Goal: Task Accomplishment & Management: Use online tool/utility

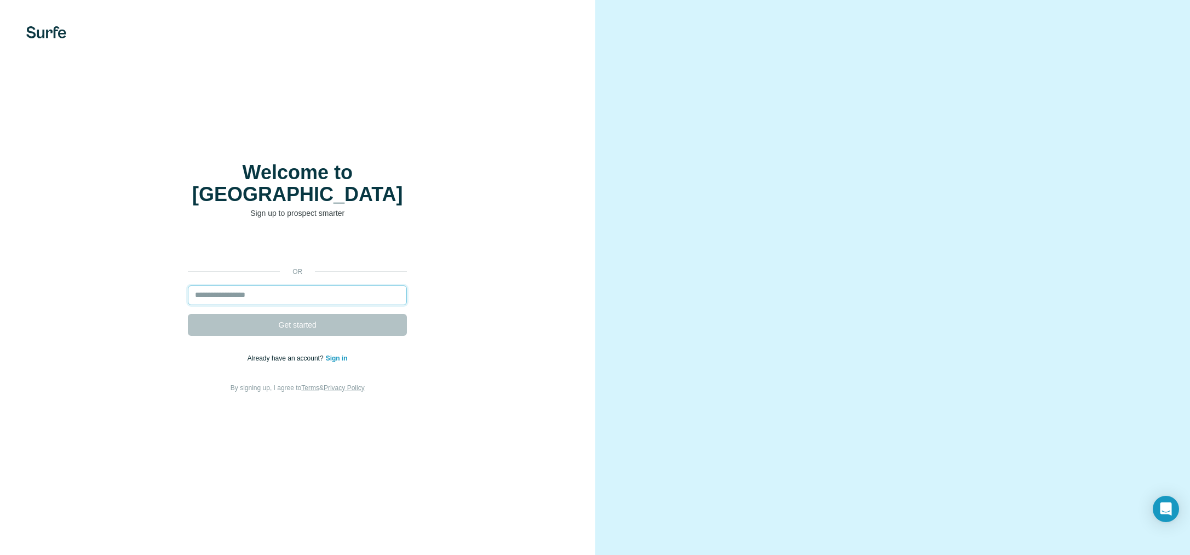
click at [255, 285] on input "email" at bounding box center [297, 295] width 219 height 20
type input "**********"
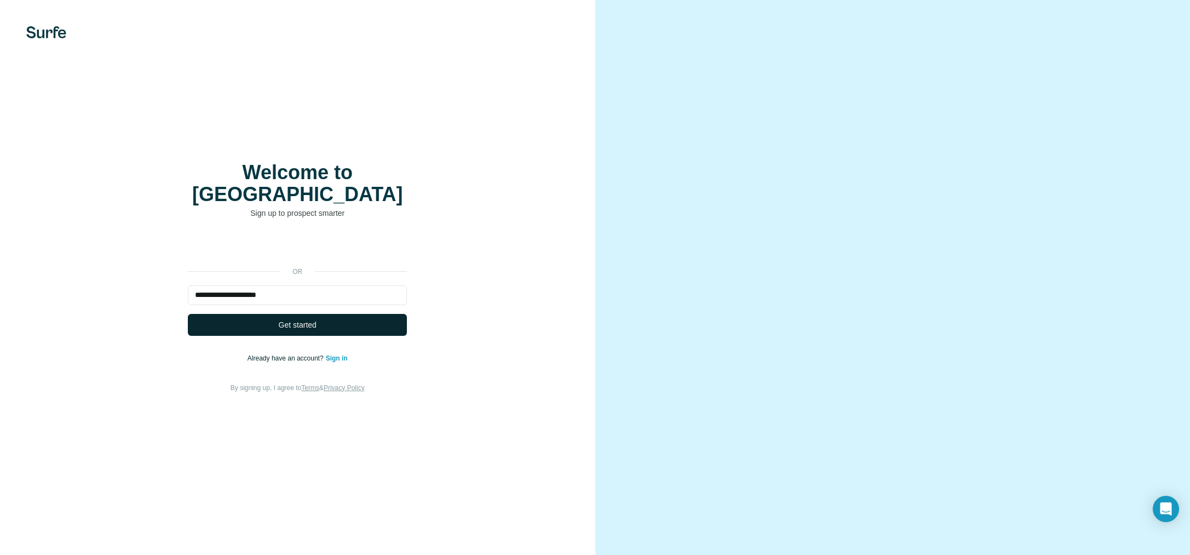
click at [308, 319] on span "Get started" at bounding box center [298, 324] width 38 height 11
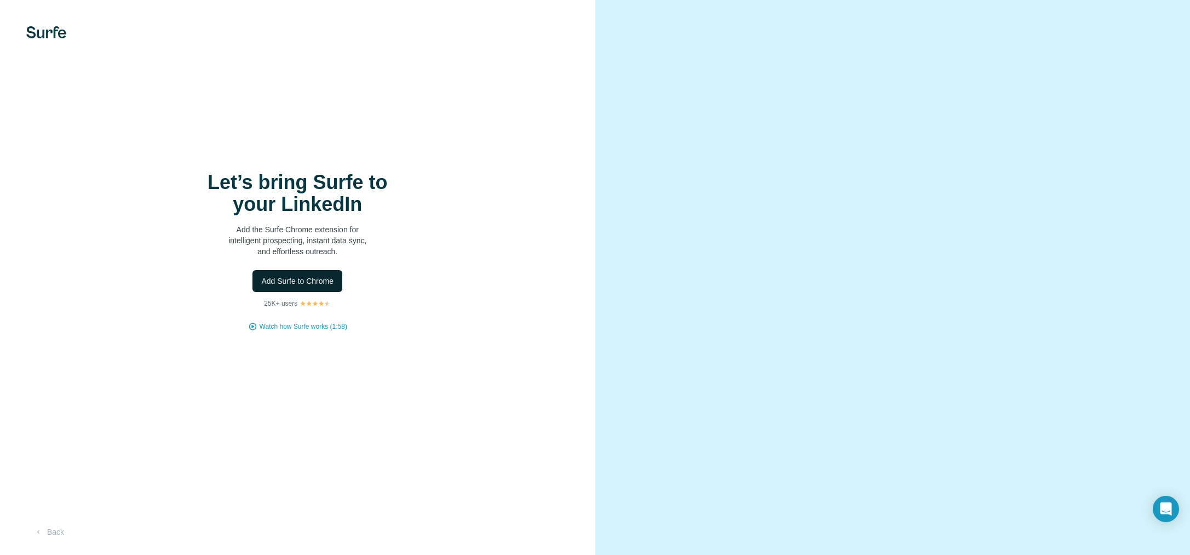
click at [291, 275] on span "Add Surfe to Chrome" at bounding box center [297, 280] width 72 height 11
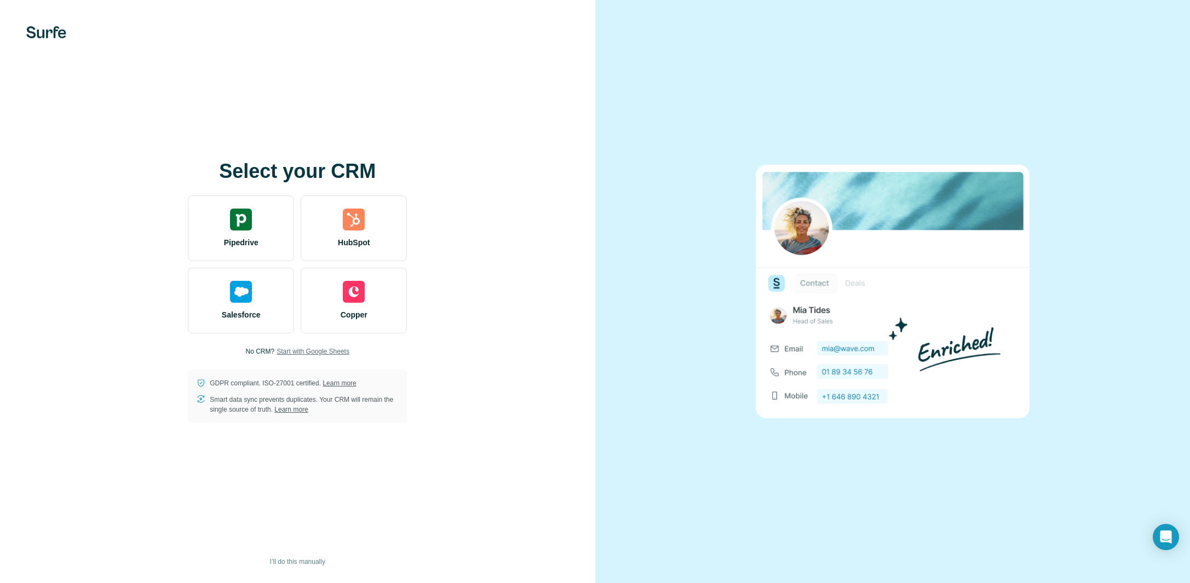
click at [290, 353] on span "Start with Google Sheets" at bounding box center [313, 352] width 73 height 10
click at [320, 351] on span "Start with Google Sheets" at bounding box center [313, 352] width 73 height 10
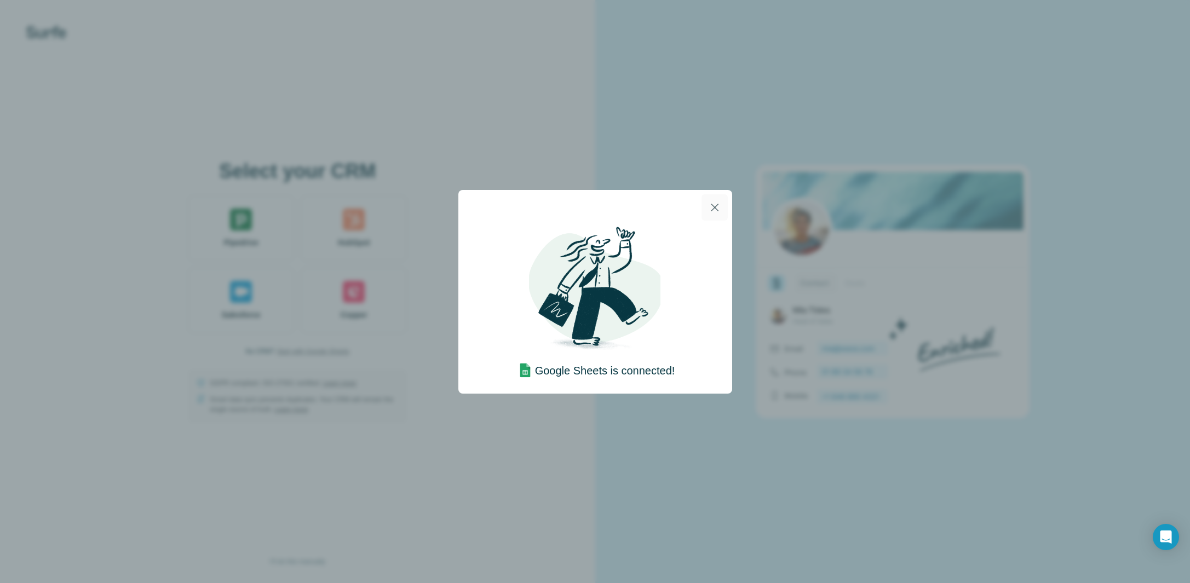
click at [712, 211] on icon "button" at bounding box center [714, 207] width 13 height 13
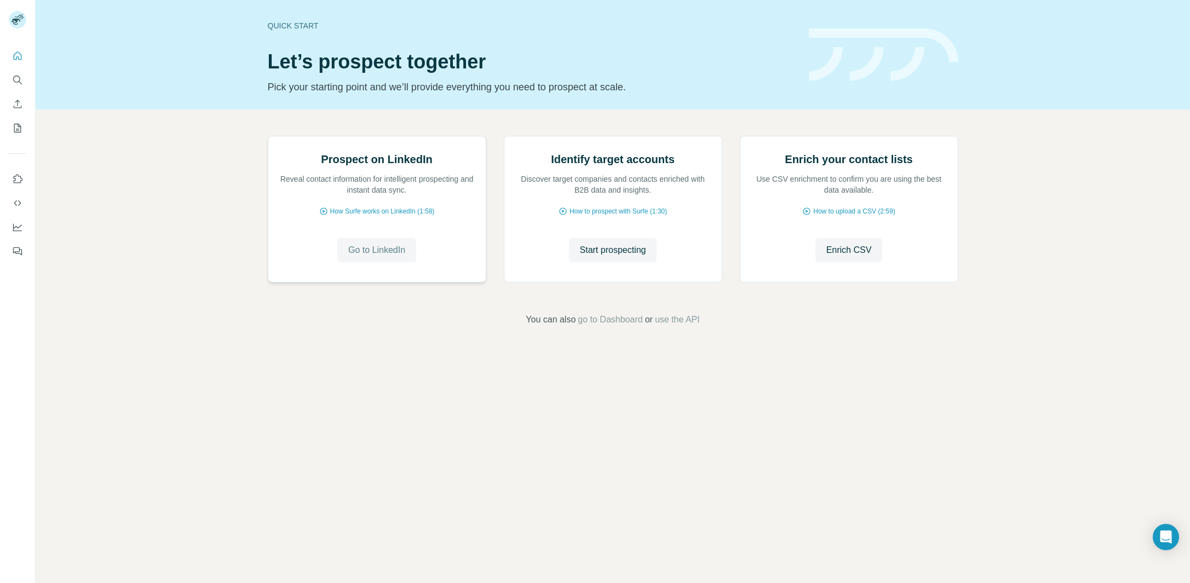
click at [372, 257] on span "Go to LinkedIn" at bounding box center [376, 250] width 57 height 13
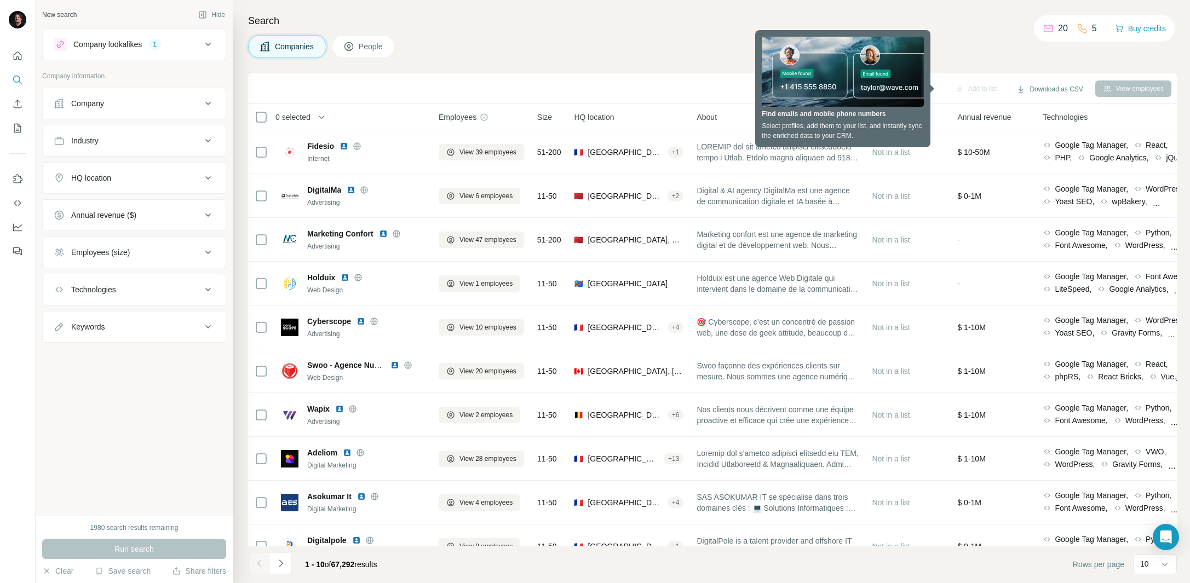
click at [93, 180] on div "HQ location" at bounding box center [91, 178] width 40 height 11
click at [96, 206] on input "text" at bounding box center [134, 206] width 161 height 20
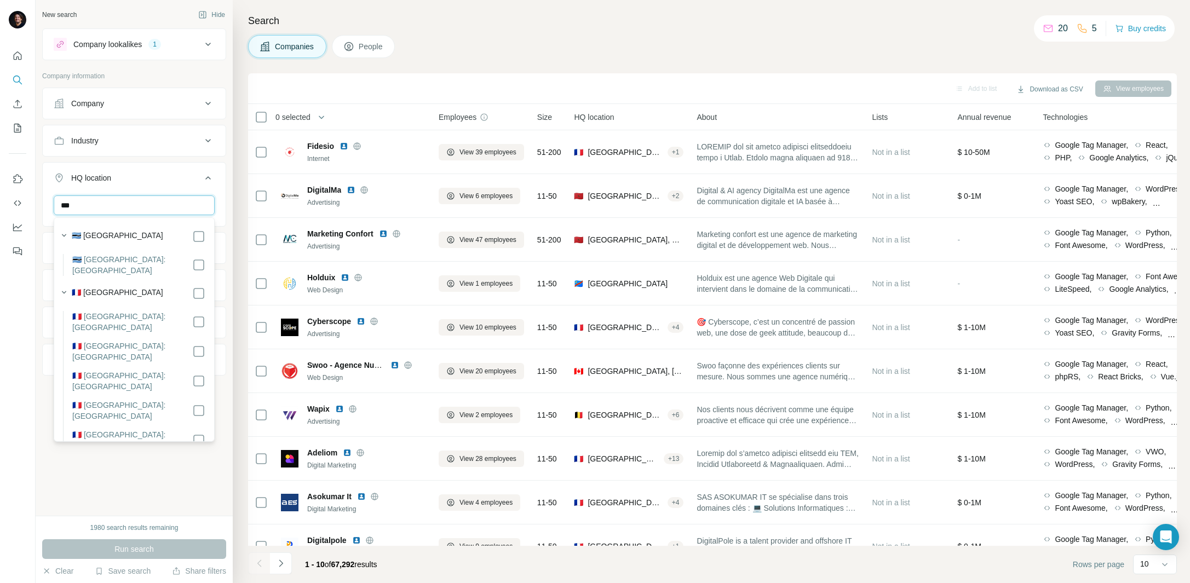
type input "***"
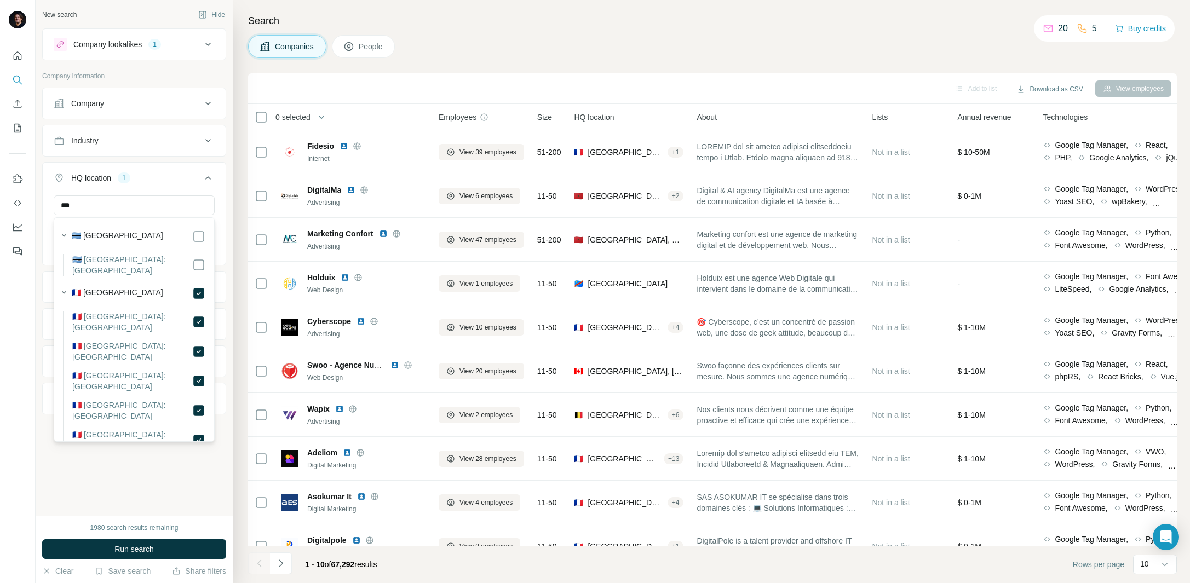
click at [215, 170] on button "HQ location 1" at bounding box center [134, 180] width 183 height 31
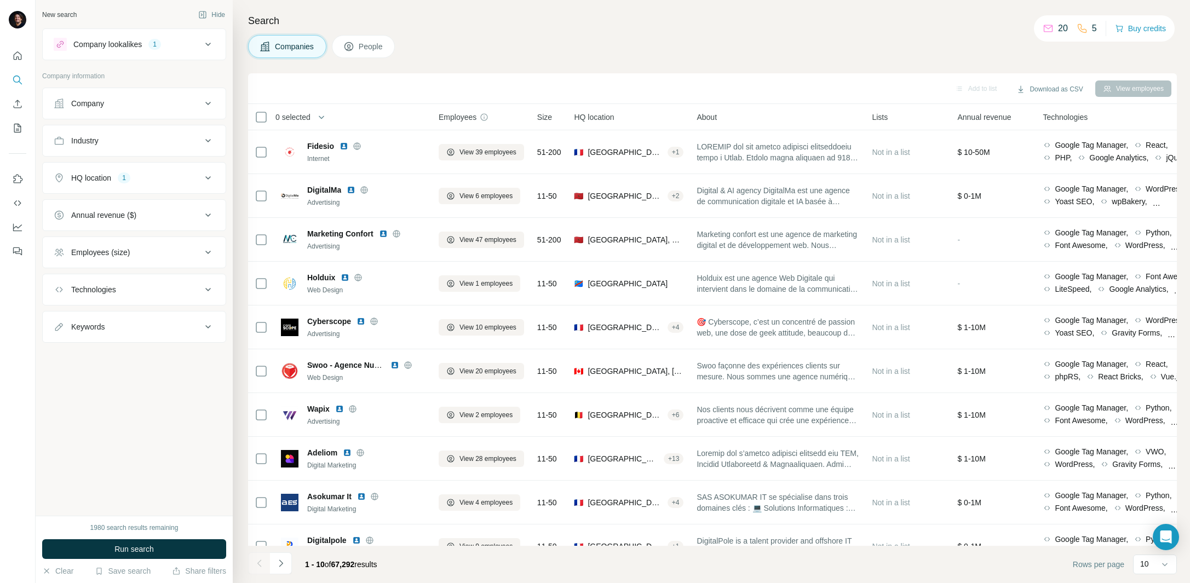
click at [208, 103] on icon at bounding box center [208, 103] width 13 height 13
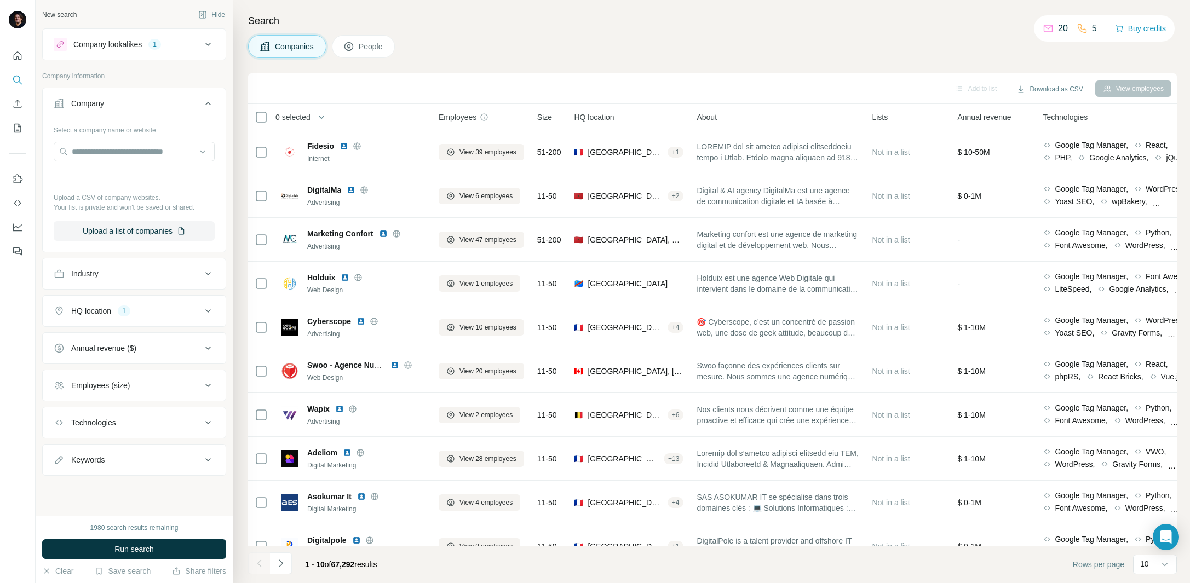
click at [208, 103] on icon at bounding box center [207, 103] width 5 height 3
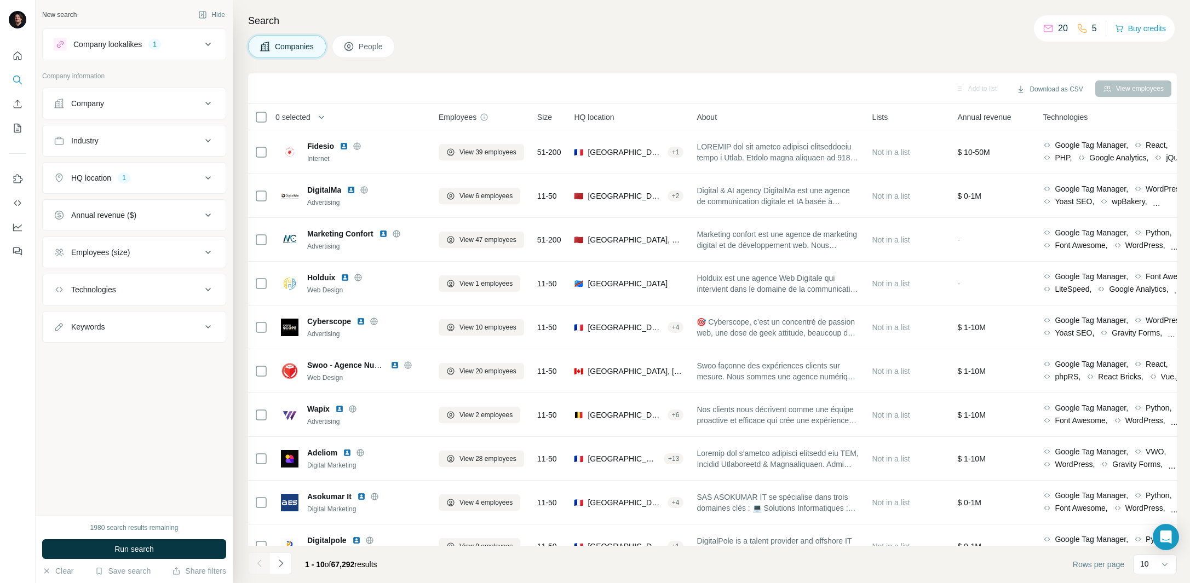
click at [212, 144] on icon at bounding box center [208, 140] width 13 height 13
click at [166, 168] on input at bounding box center [128, 168] width 135 height 12
type input "*"
type input "*******"
click at [101, 215] on p "Digital Marketing" at bounding box center [91, 212] width 57 height 11
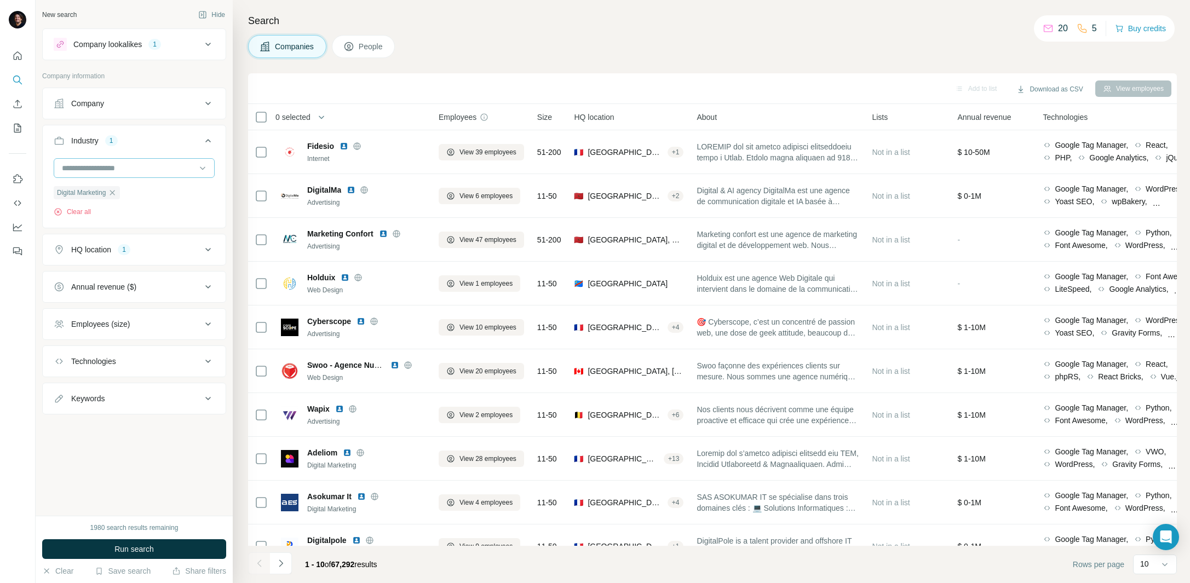
click at [101, 163] on input at bounding box center [128, 168] width 135 height 12
click at [114, 165] on input at bounding box center [128, 168] width 135 height 12
click at [143, 550] on span "Run search" at bounding box center [133, 549] width 39 height 11
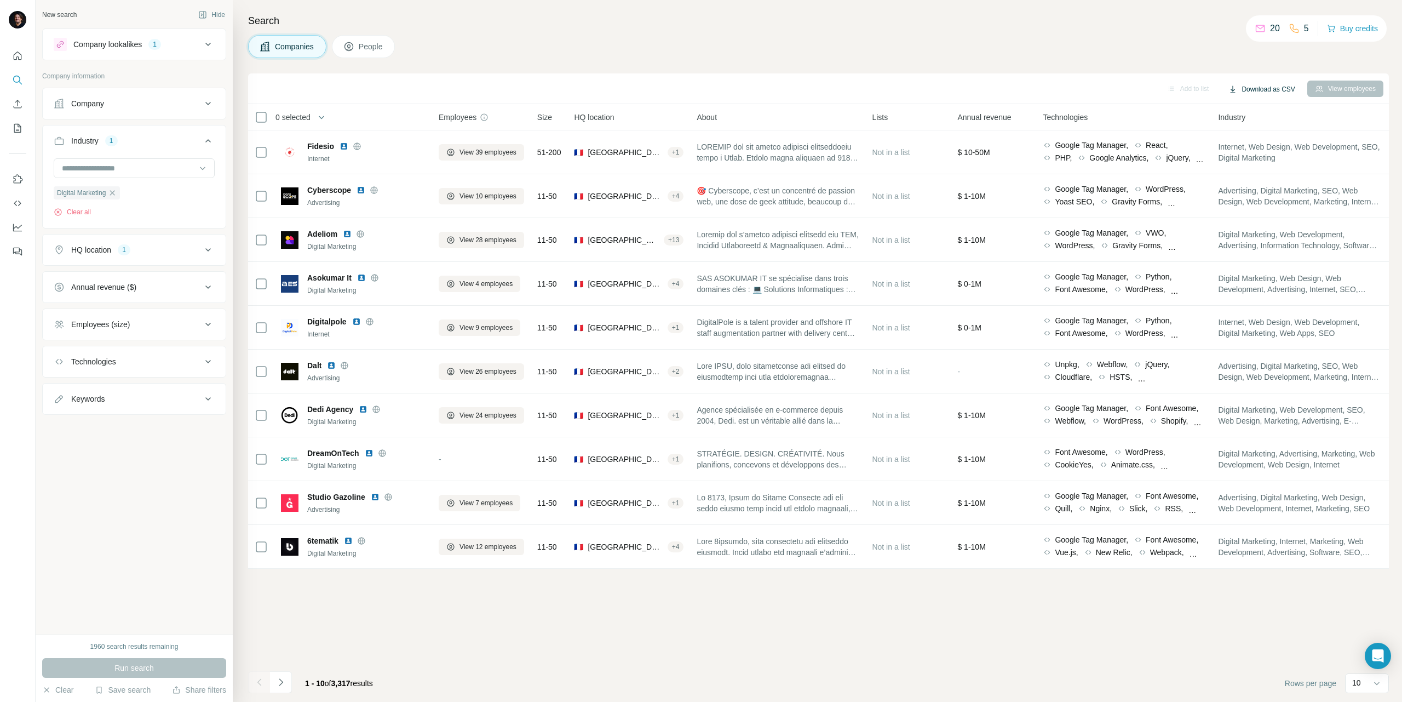
click at [1189, 87] on button "Download as CSV" at bounding box center [1262, 89] width 82 height 16
click at [1189, 130] on div "Only current page (10) All viewed companies (10)" at bounding box center [1269, 122] width 108 height 45
click at [1189, 583] on div at bounding box center [1376, 683] width 11 height 20
click at [1189, 583] on div "60" at bounding box center [1366, 599] width 25 height 11
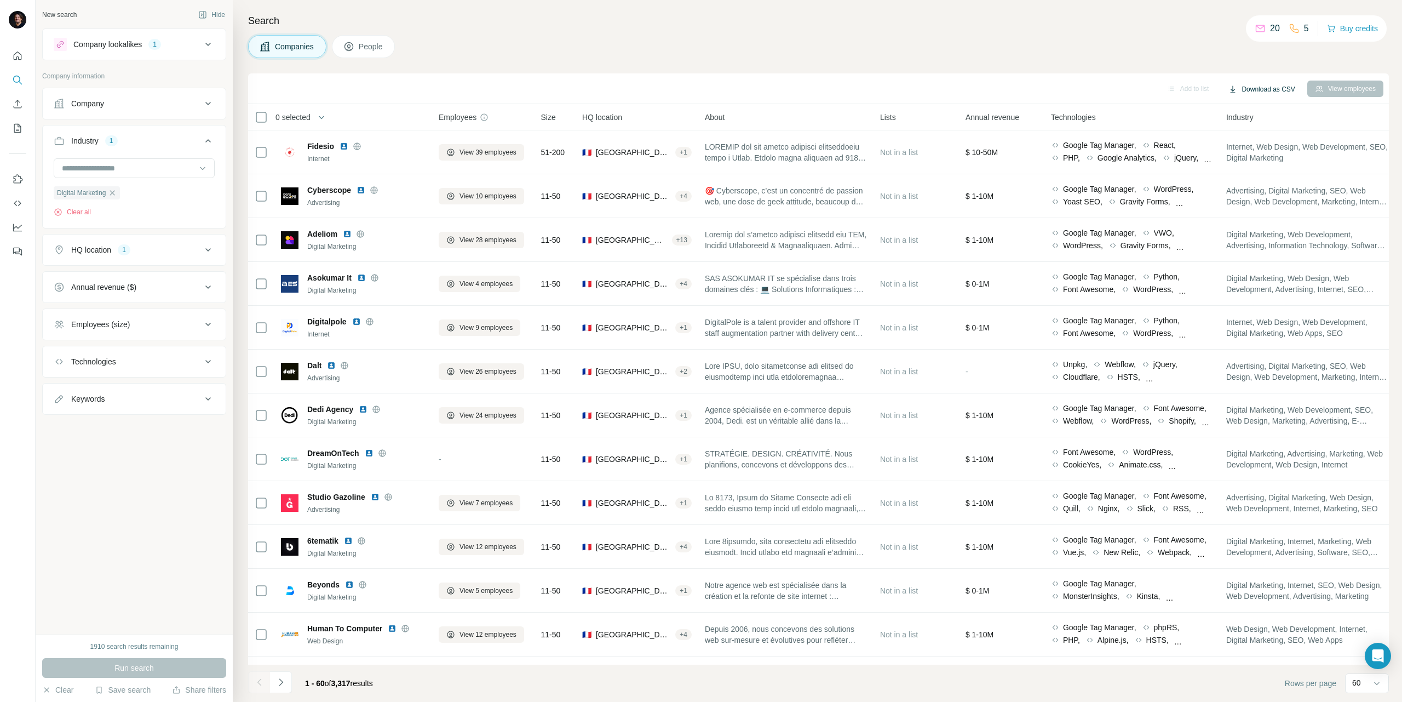
click at [1189, 87] on button "Download as CSV" at bounding box center [1262, 89] width 82 height 16
click at [1186, 45] on div "Companies People" at bounding box center [818, 46] width 1141 height 23
click at [124, 364] on div "Technologies" at bounding box center [128, 361] width 148 height 11
click at [108, 392] on input "text" at bounding box center [134, 389] width 161 height 20
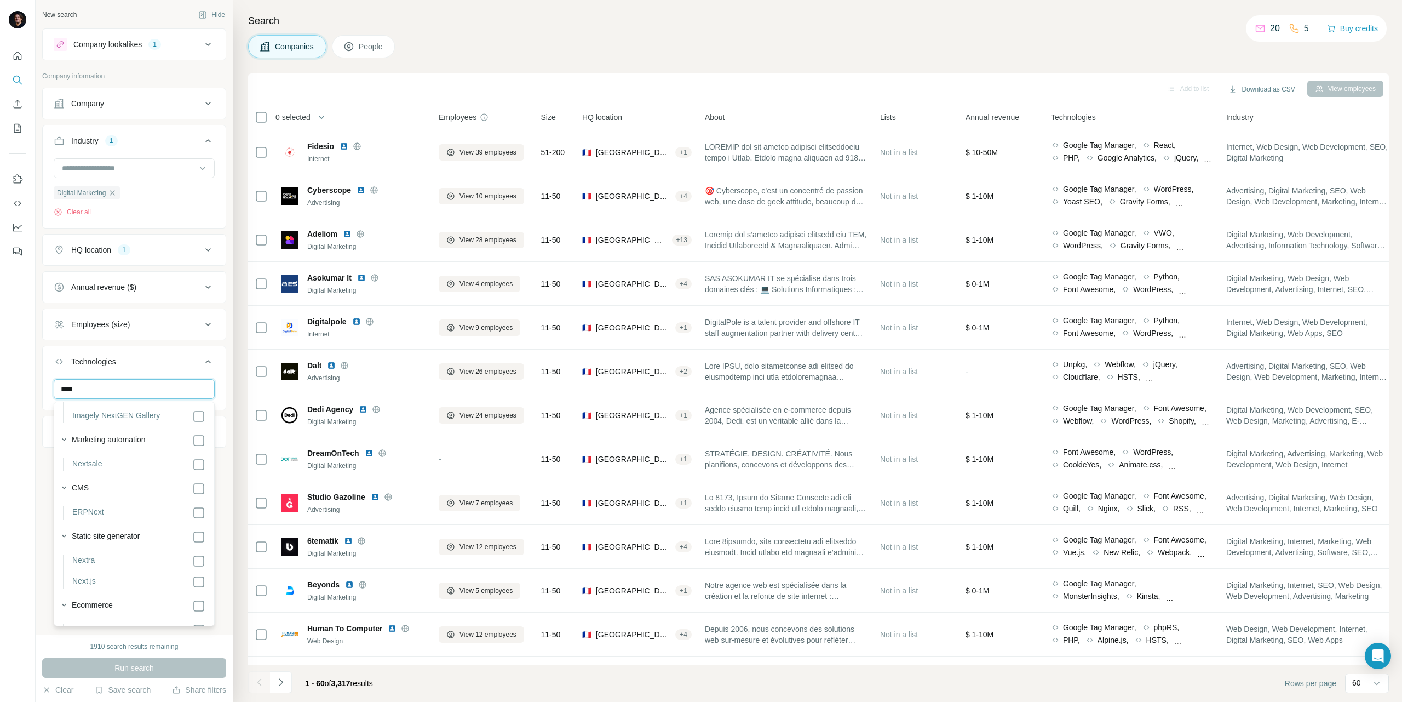
type input "****"
click at [197, 579] on div "Photo galleries NextGEN Gallery Imagely NextGEN Gallery WordPress plugins NextG…" at bounding box center [134, 658] width 156 height 744
click at [137, 583] on span "Run search" at bounding box center [133, 667] width 39 height 11
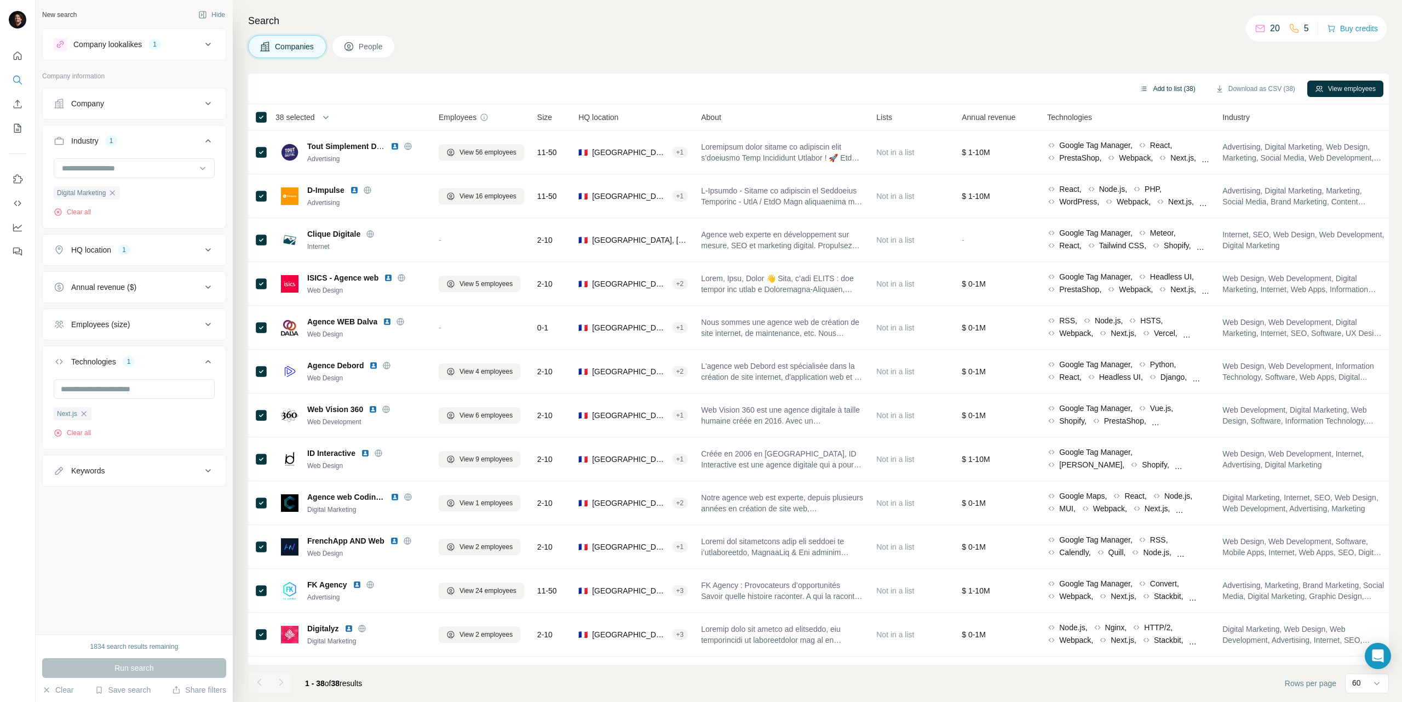
click at [1155, 84] on button "Add to list (38)" at bounding box center [1167, 89] width 71 height 16
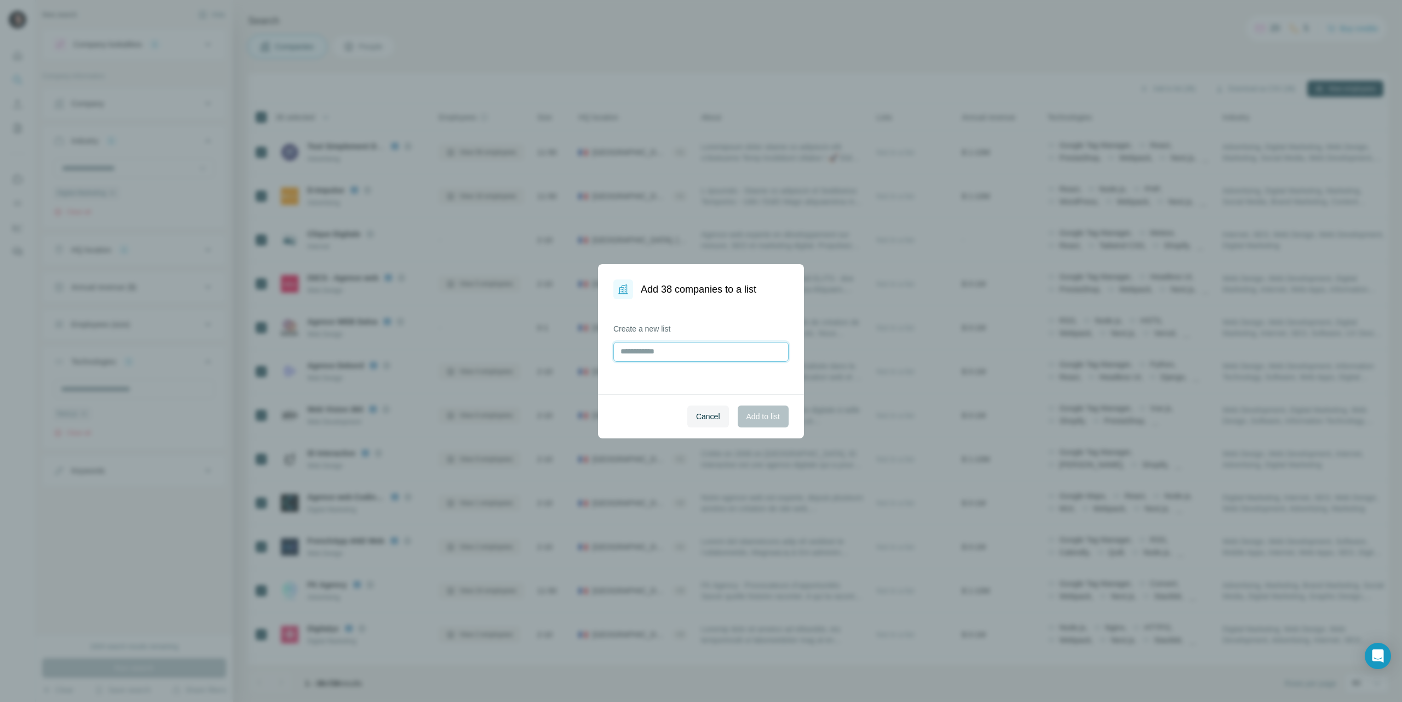
click at [668, 356] on input "text" at bounding box center [700, 352] width 175 height 20
type input "**********"
click at [751, 413] on span "Add to list" at bounding box center [762, 416] width 33 height 11
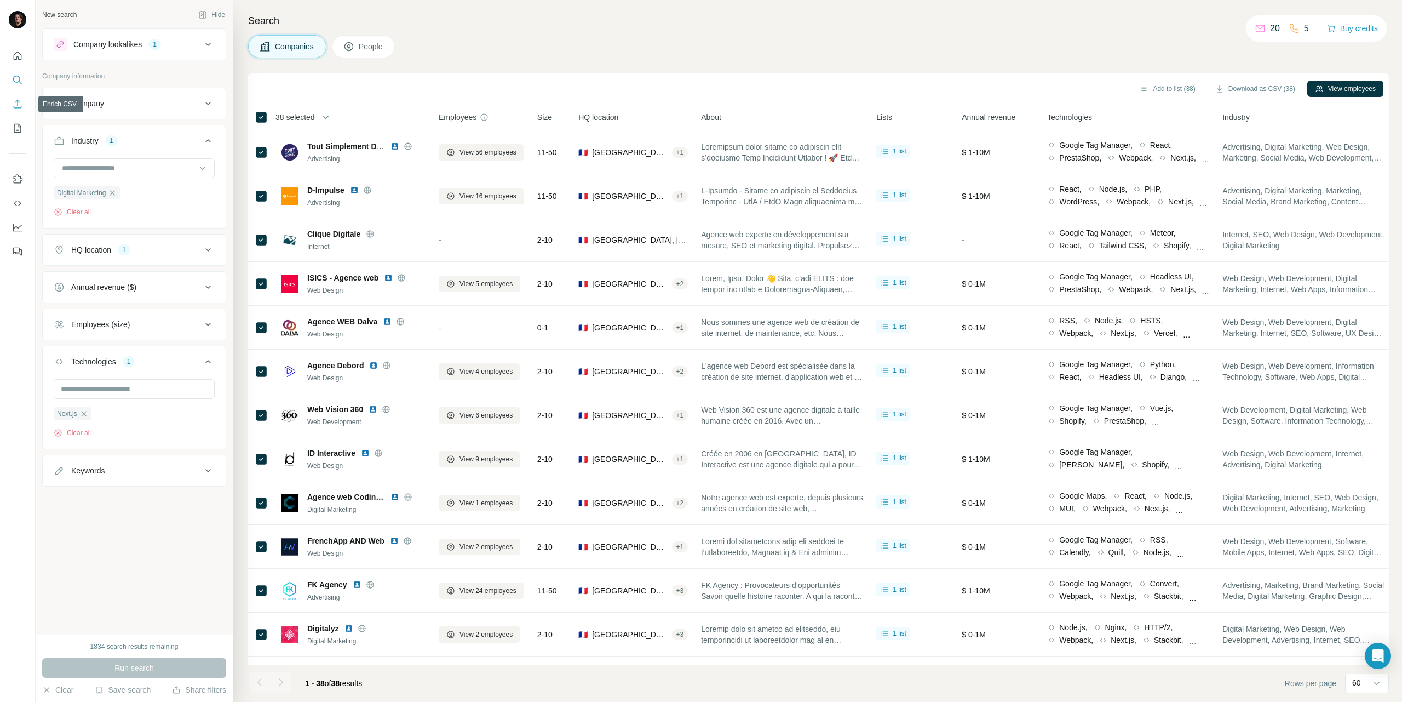
click at [9, 106] on button "Enrich CSV" at bounding box center [18, 104] width 18 height 20
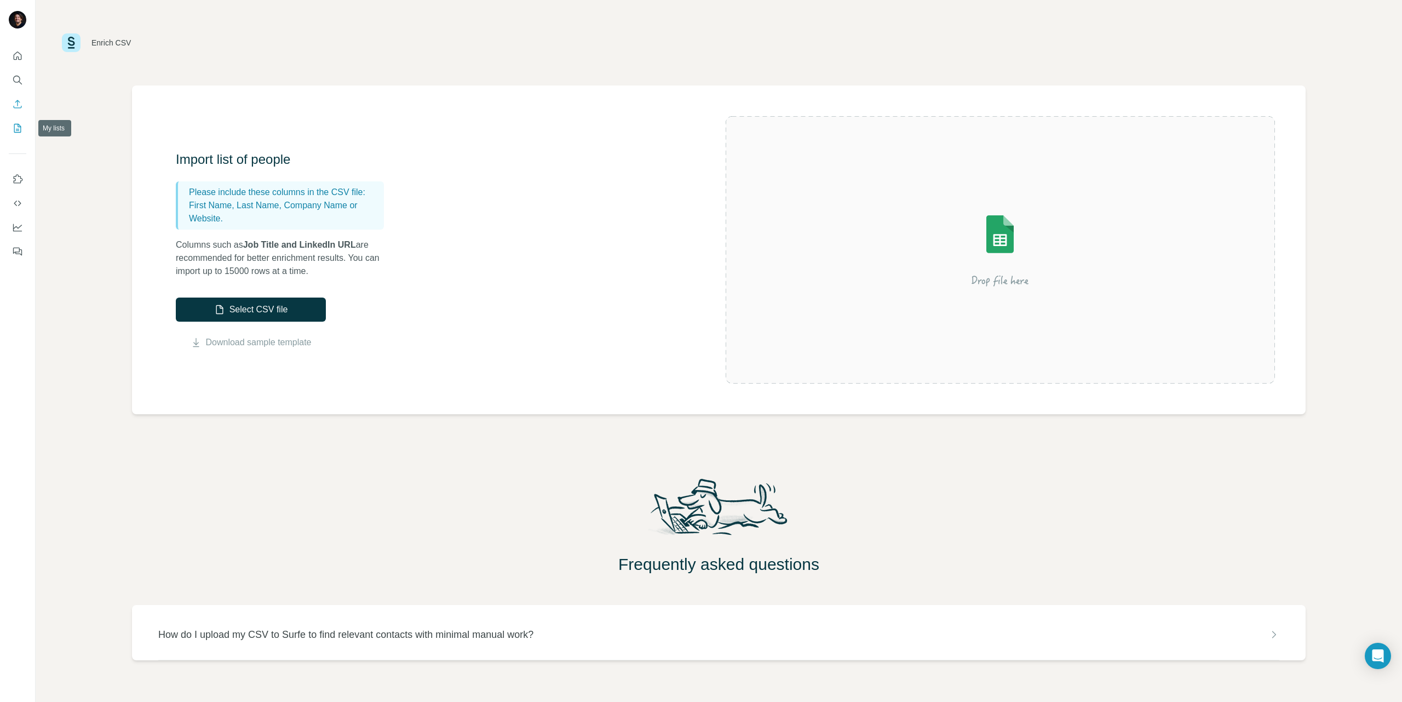
click at [17, 129] on icon "My lists" at bounding box center [18, 127] width 5 height 7
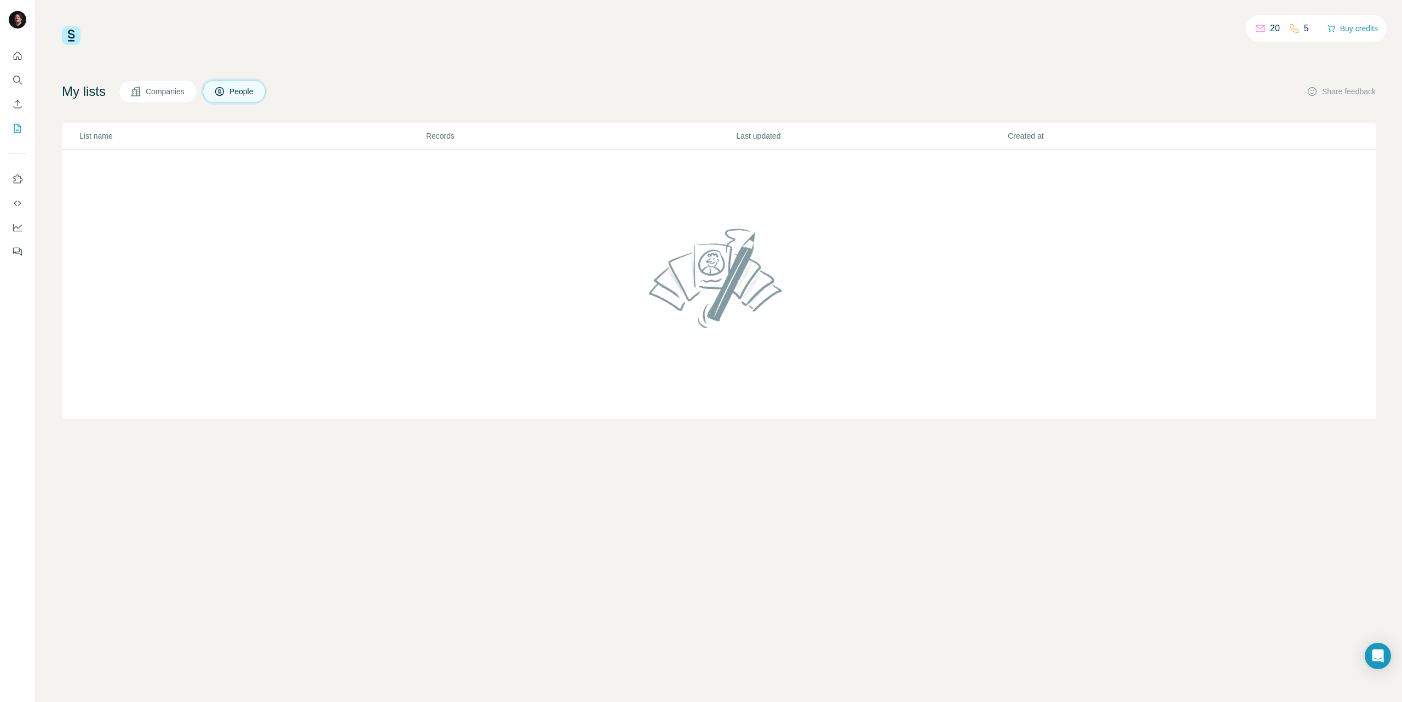
click at [174, 83] on button "Companies" at bounding box center [158, 91] width 78 height 23
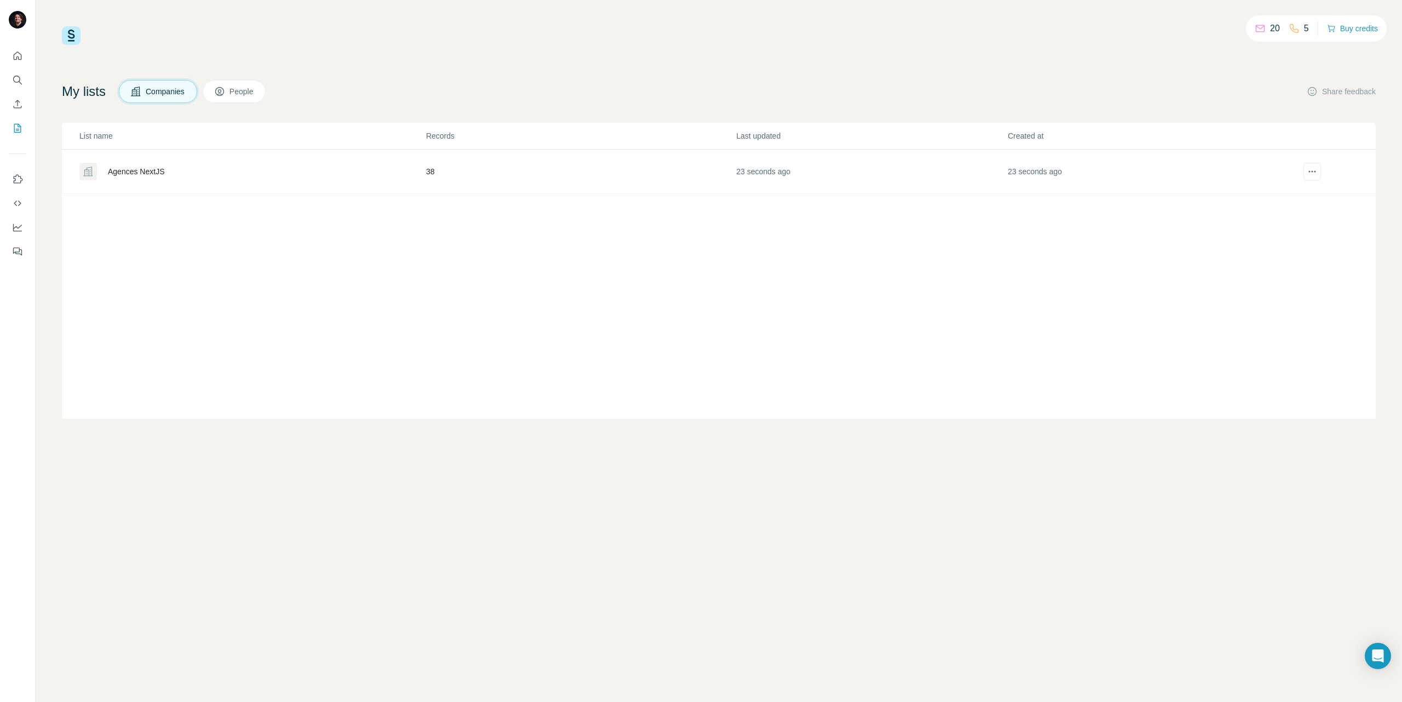
click at [154, 170] on div "Agences NextJS" at bounding box center [136, 171] width 57 height 11
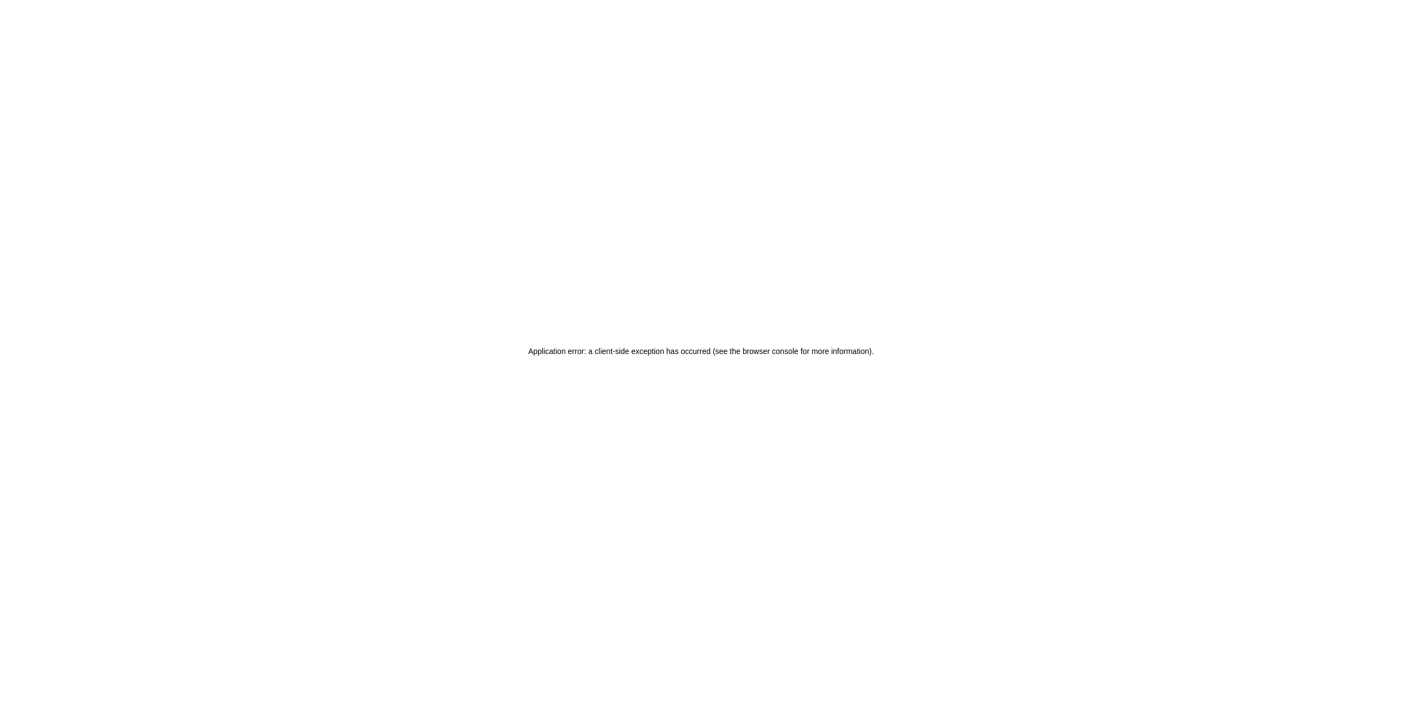
click at [371, 221] on div "Application error: a client-side exception has occurred (see the browser consol…" at bounding box center [701, 351] width 1402 height 702
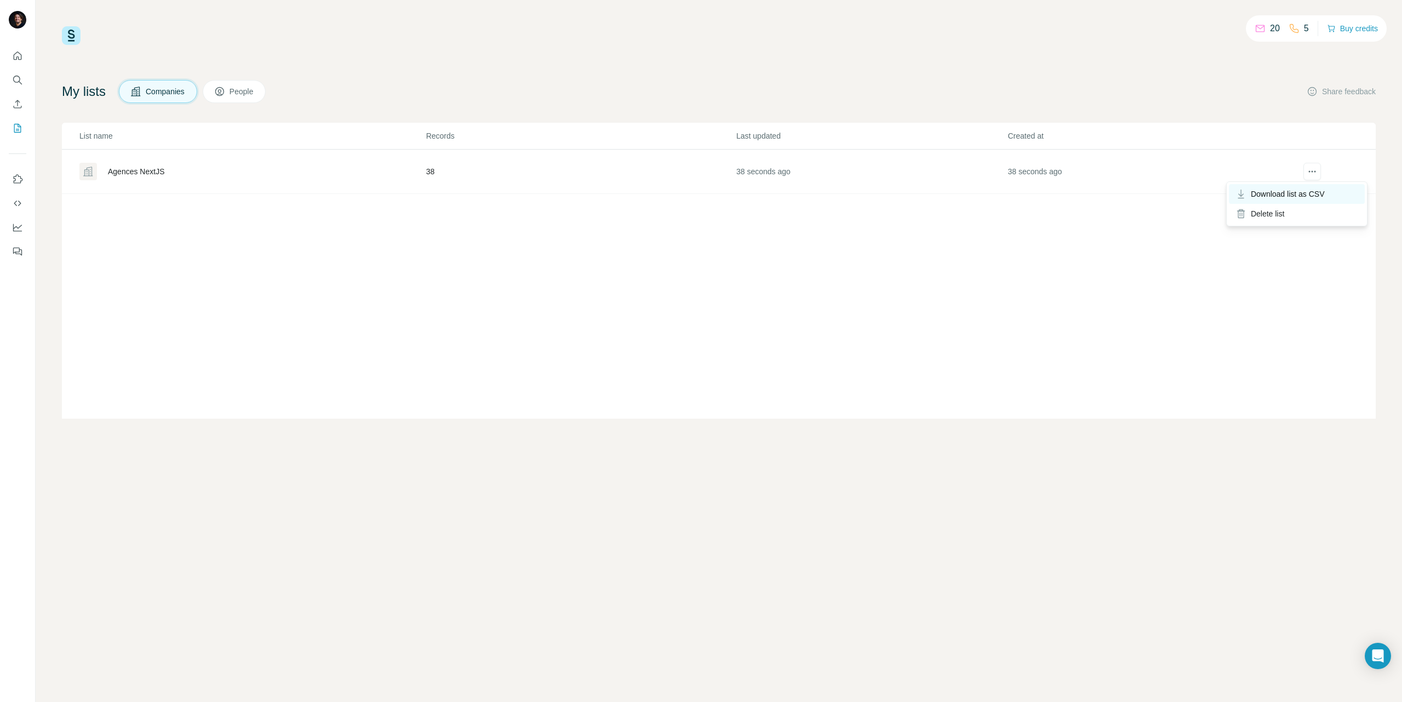
click at [1298, 196] on span "Download list as CSV" at bounding box center [1288, 193] width 74 height 11
click at [12, 85] on icon "Search" at bounding box center [17, 79] width 11 height 11
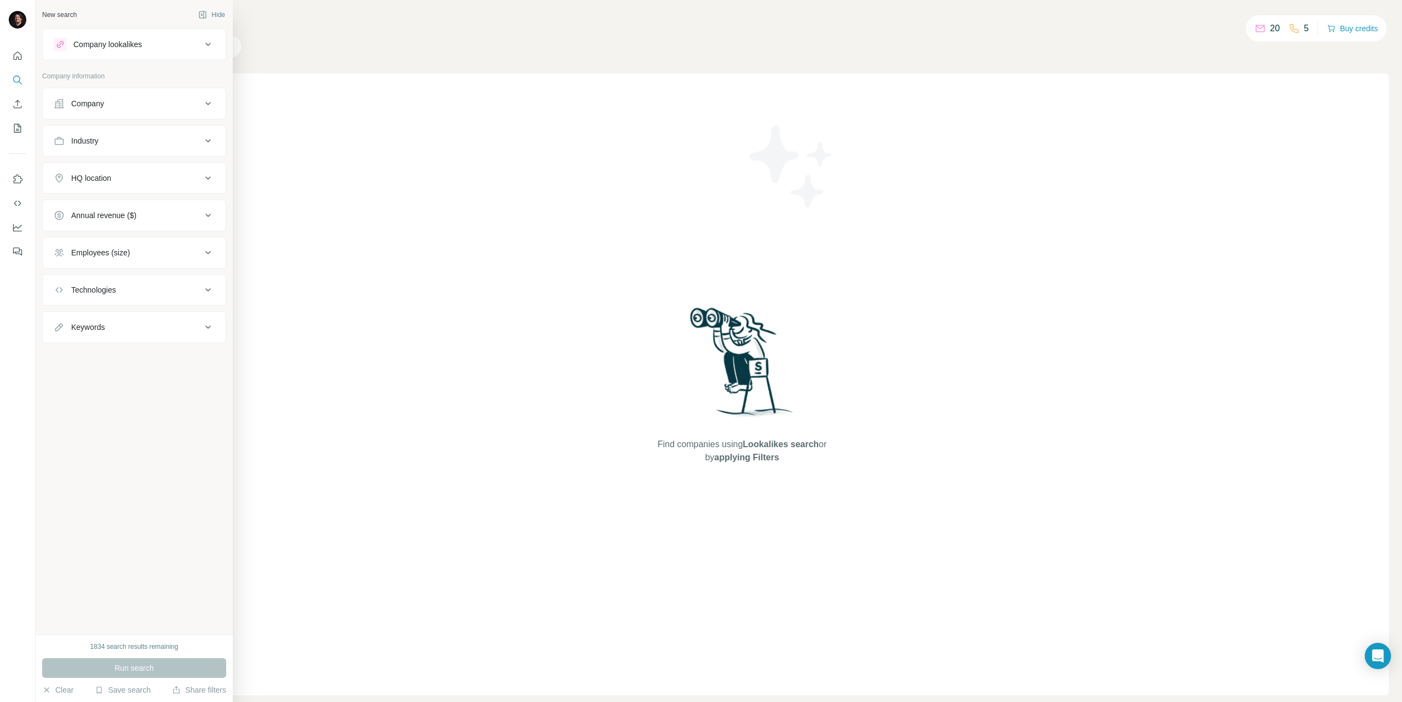
click at [210, 43] on icon at bounding box center [207, 44] width 5 height 3
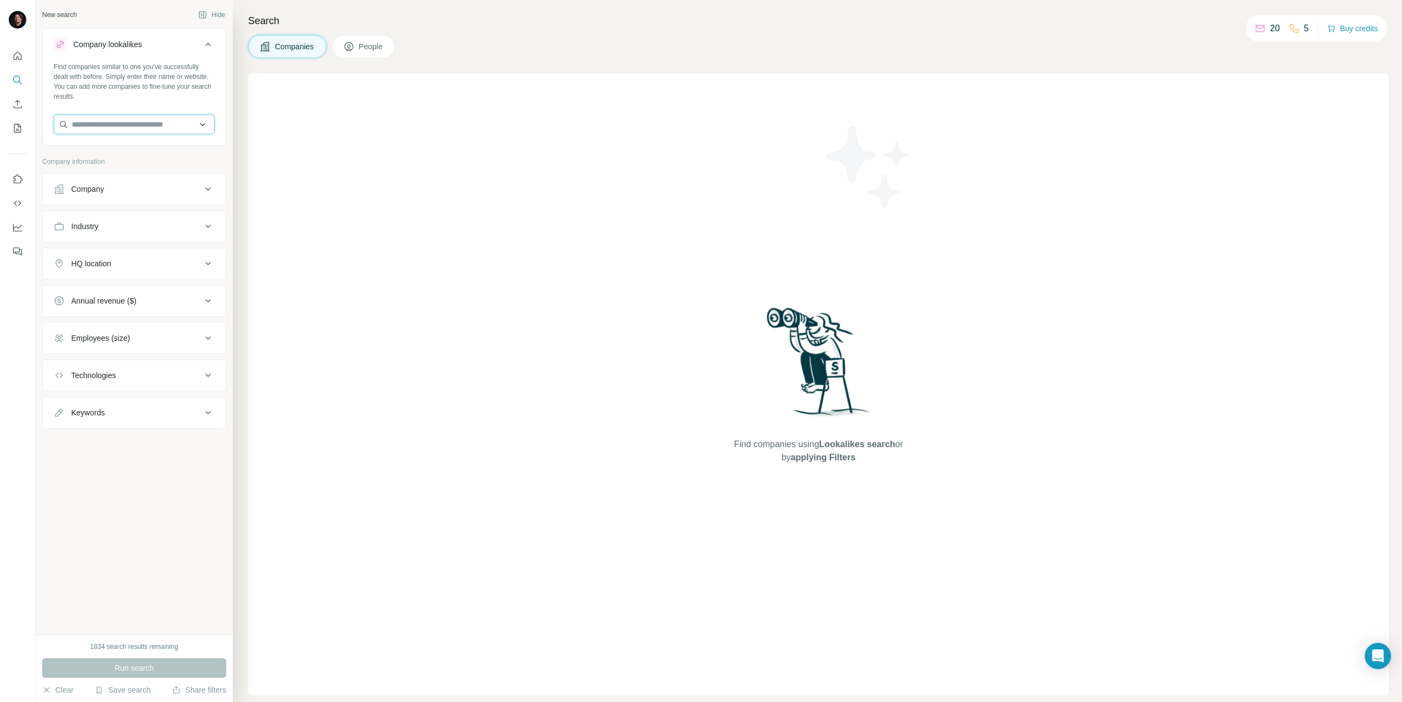
click at [194, 125] on input "text" at bounding box center [134, 124] width 161 height 20
click at [181, 100] on div "Find companies similar to one you've successfully dealt with before. Simply ent…" at bounding box center [134, 81] width 161 height 39
click at [17, 126] on icon "My lists" at bounding box center [17, 128] width 11 height 11
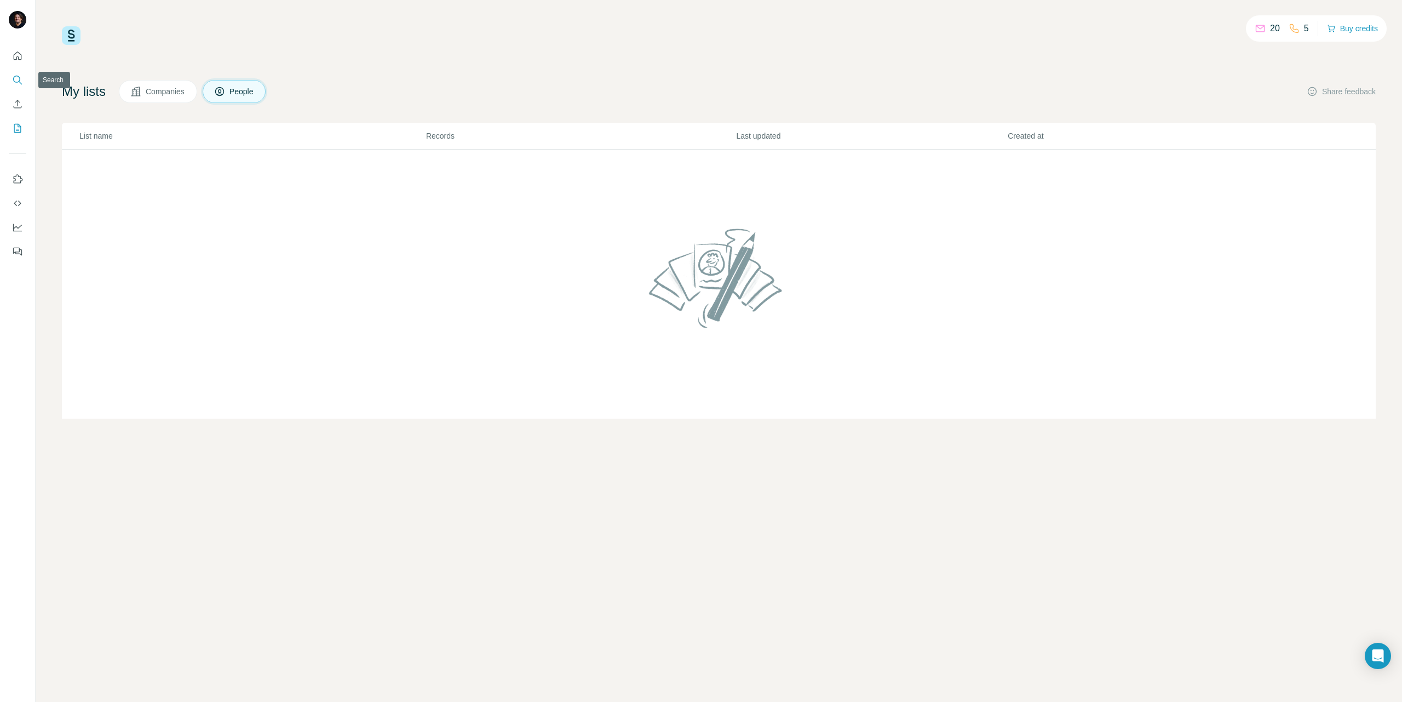
click at [10, 86] on button "Search" at bounding box center [18, 80] width 18 height 20
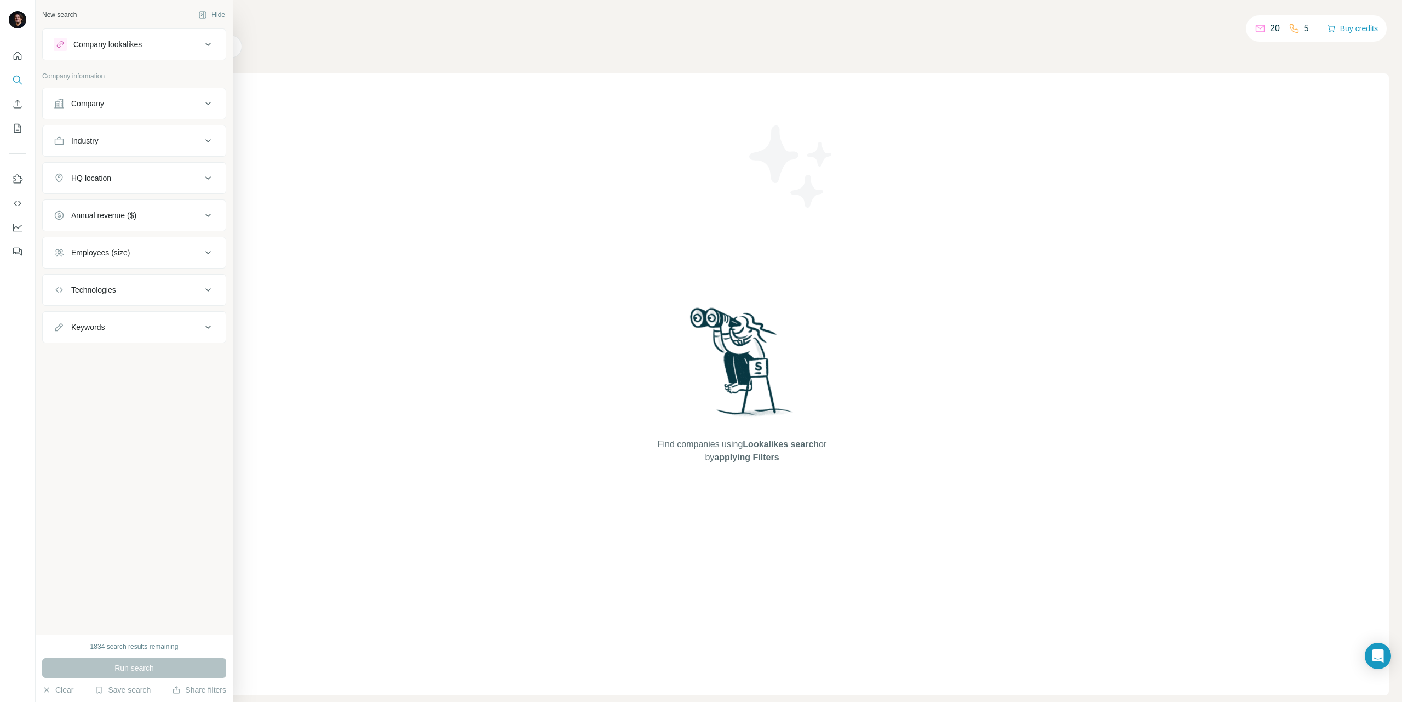
click at [114, 105] on div "Company" at bounding box center [128, 103] width 148 height 11
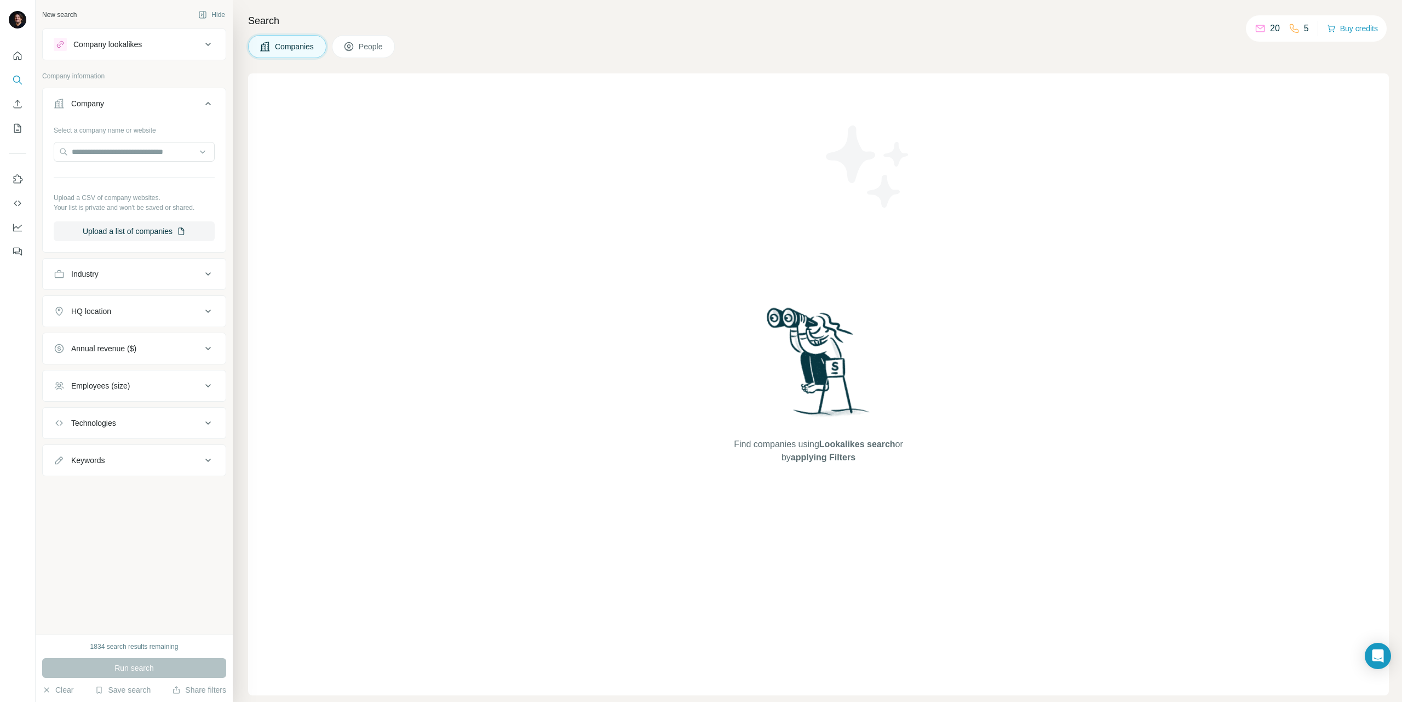
click at [133, 281] on button "Industry" at bounding box center [134, 274] width 183 height 26
click at [123, 307] on div at bounding box center [128, 301] width 135 height 19
click at [123, 301] on input at bounding box center [128, 301] width 135 height 12
click at [119, 297] on input at bounding box center [128, 301] width 135 height 12
type input "*******"
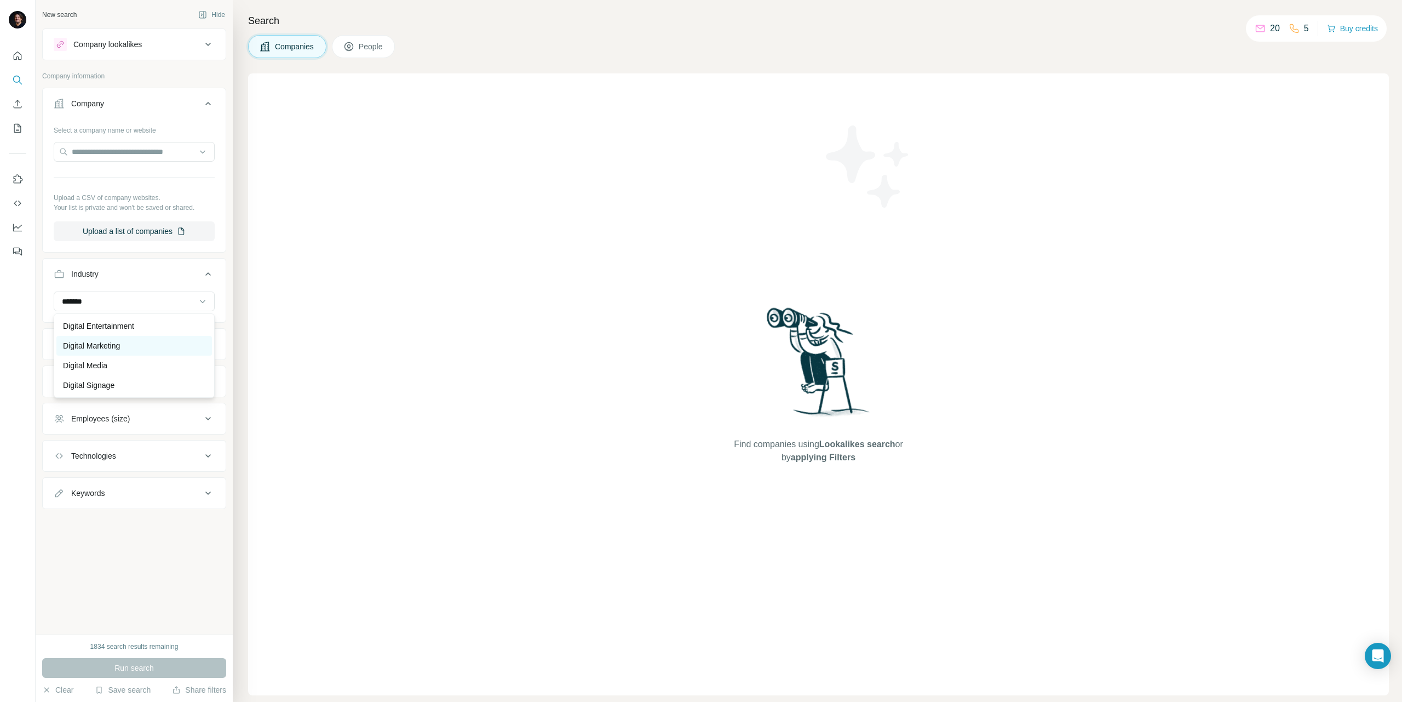
click at [120, 343] on p "Digital Marketing" at bounding box center [91, 345] width 57 height 11
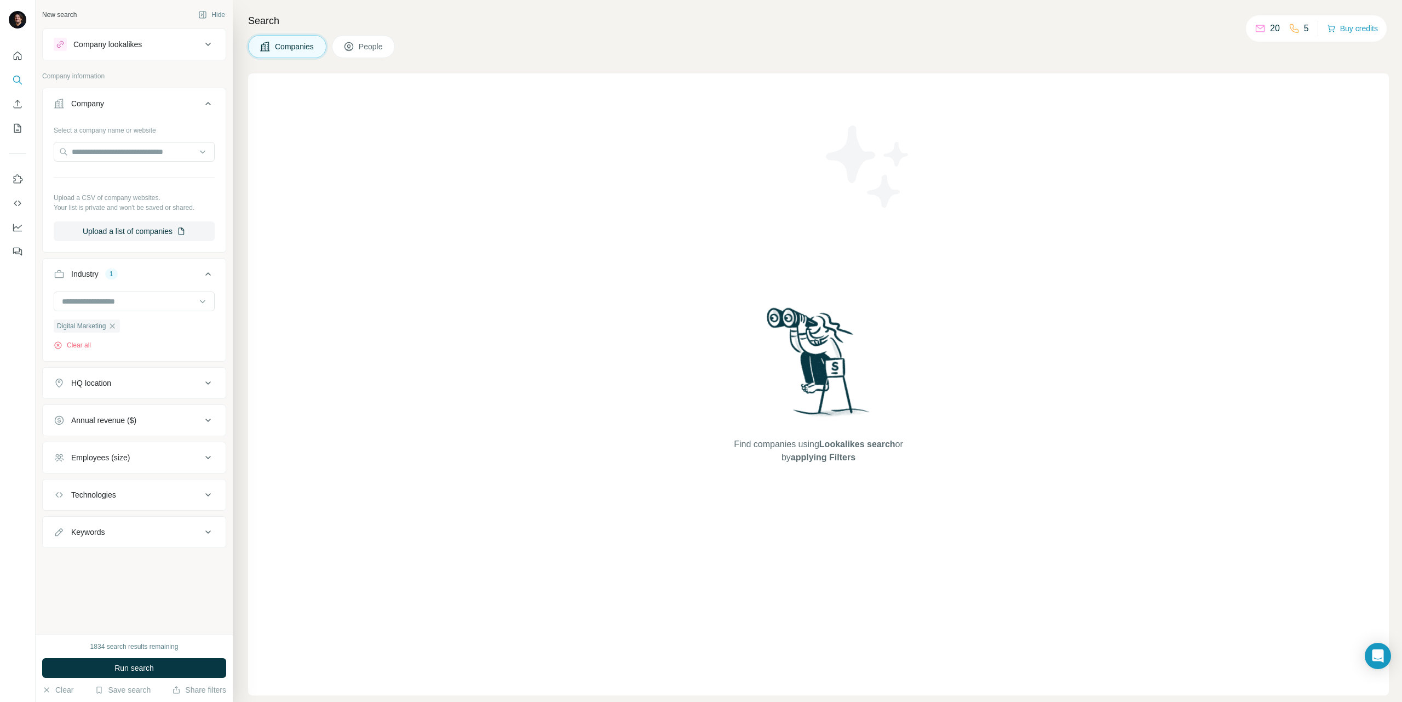
click at [122, 386] on div "HQ location" at bounding box center [128, 382] width 148 height 11
click at [120, 406] on input "text" at bounding box center [134, 410] width 161 height 20
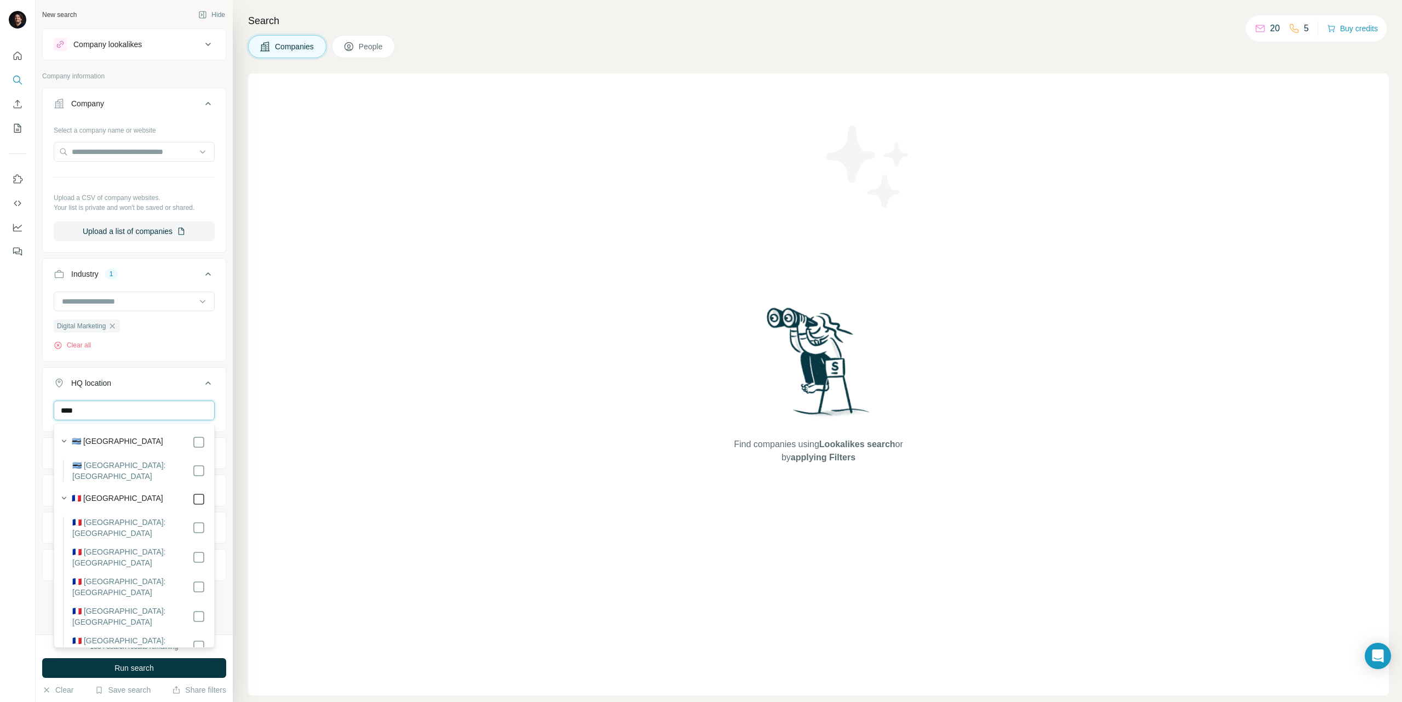
type input "****"
click at [140, 359] on div "Industry 1 Digital Marketing Clear all" at bounding box center [134, 310] width 184 height 104
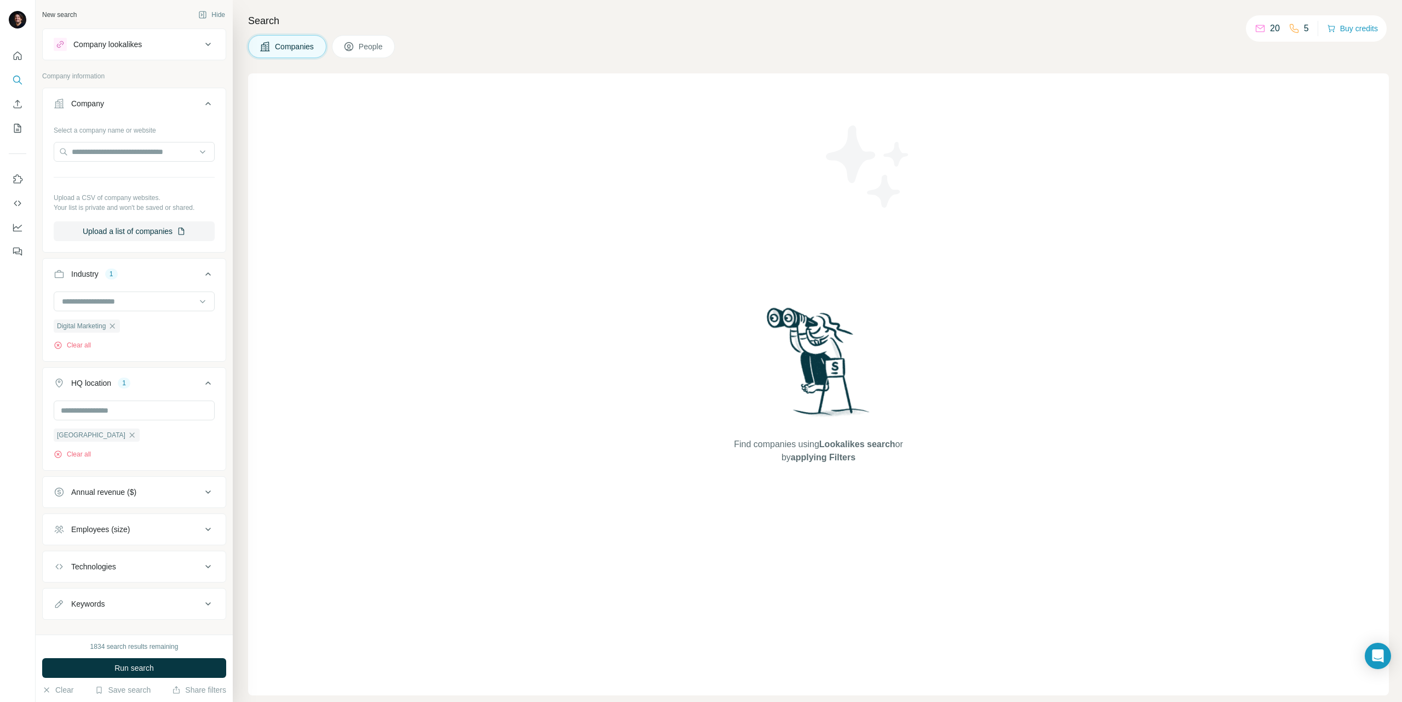
scroll to position [16, 0]
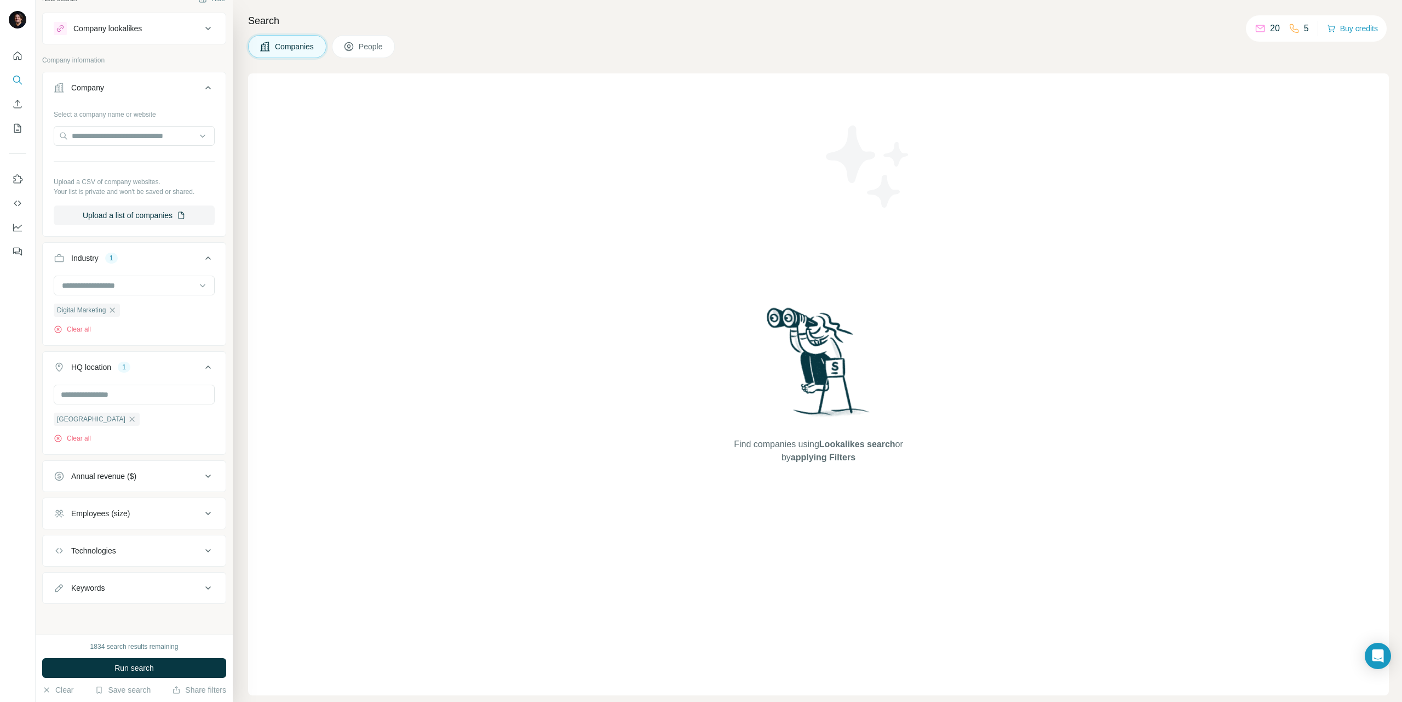
click at [151, 474] on div "Annual revenue ($)" at bounding box center [128, 475] width 148 height 11
click at [150, 671] on span "Run search" at bounding box center [133, 667] width 39 height 11
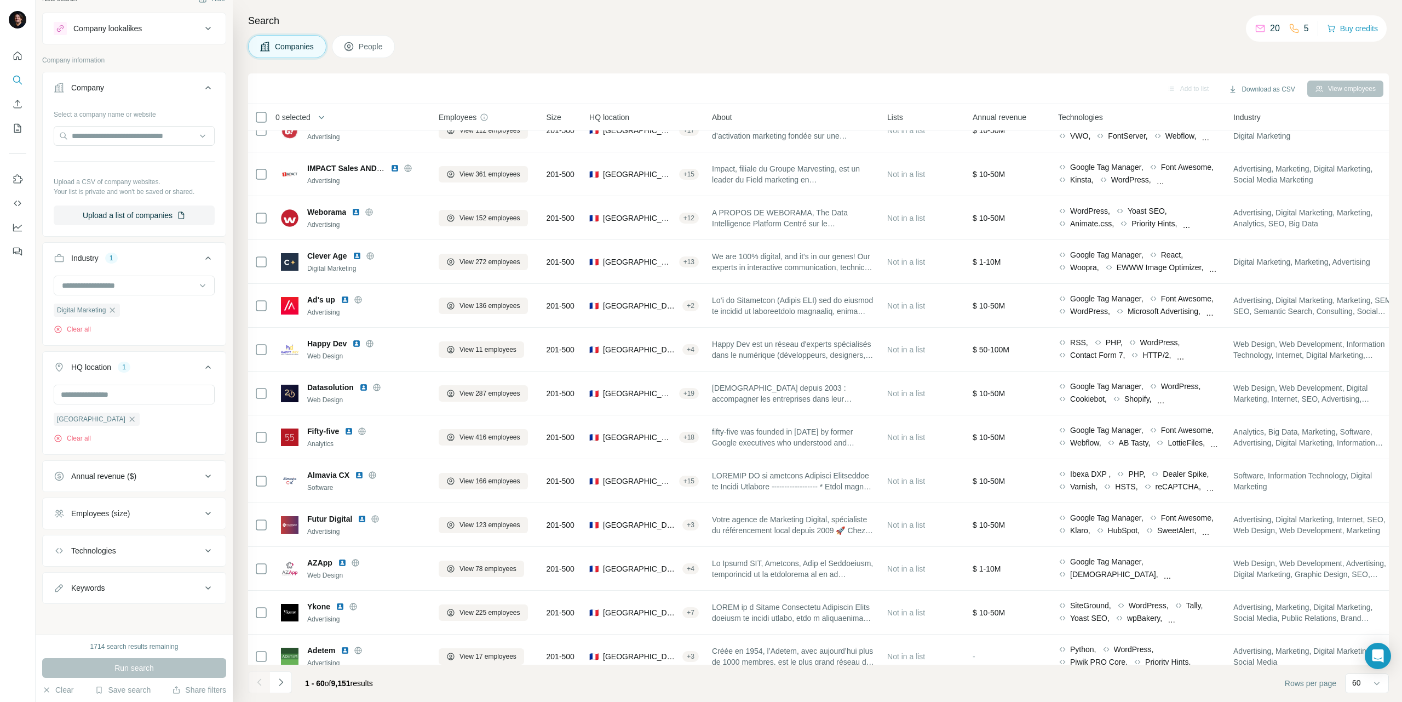
scroll to position [2101, 0]
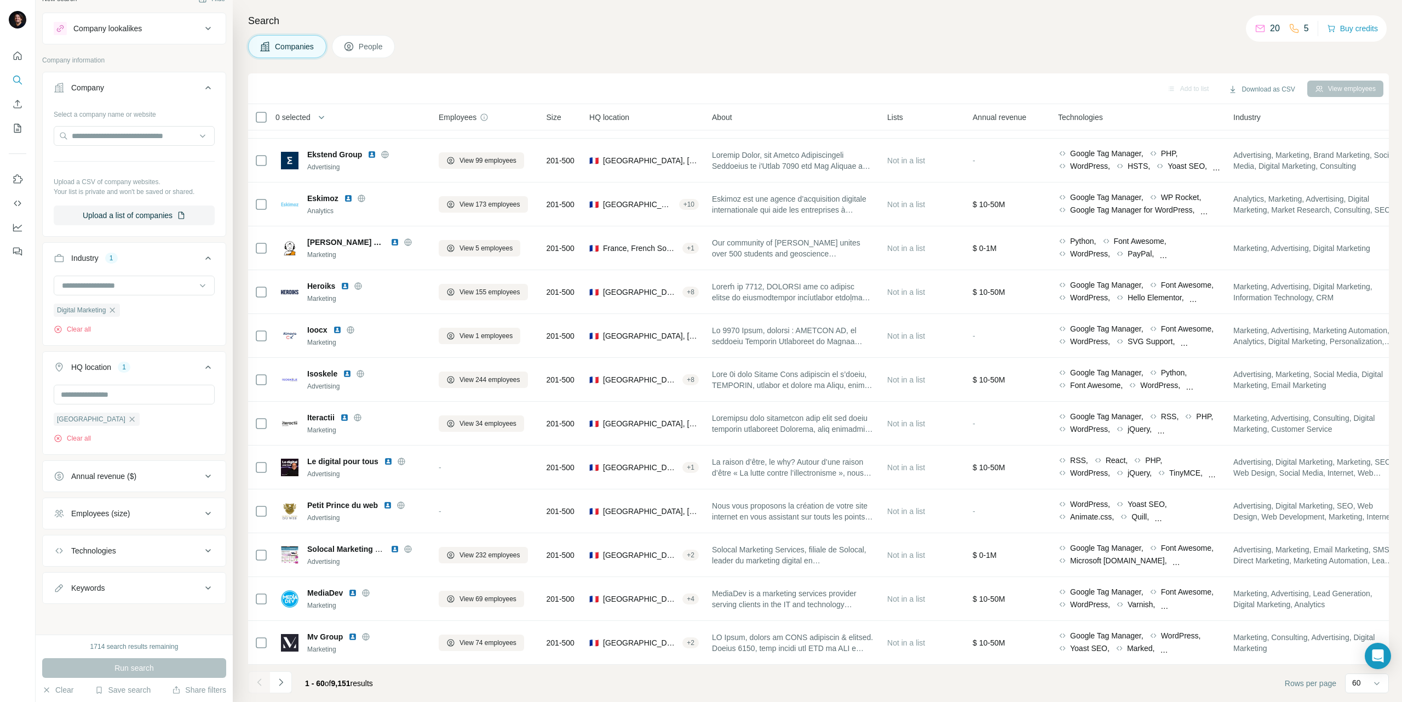
click at [75, 550] on div "Technologies" at bounding box center [93, 550] width 45 height 11
click at [109, 582] on input "text" at bounding box center [134, 577] width 161 height 20
type input "******"
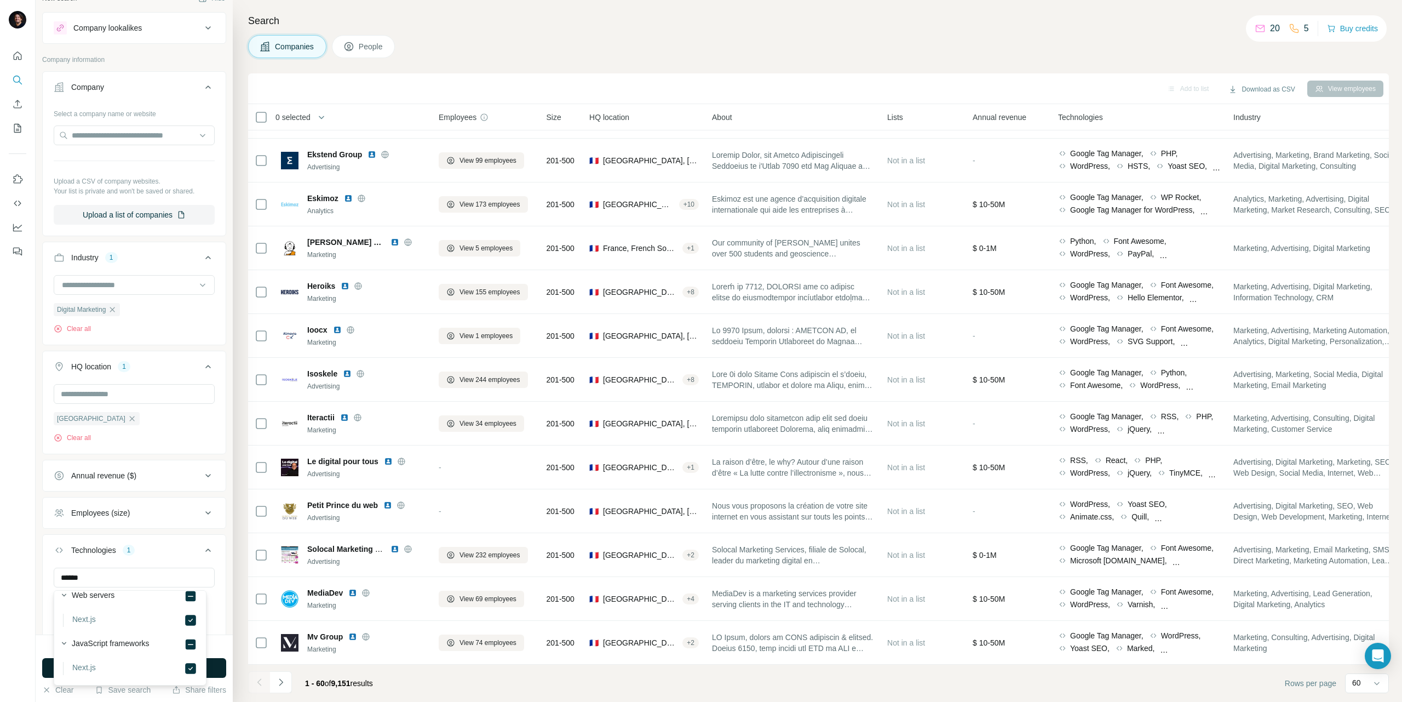
click at [215, 666] on button "Run search" at bounding box center [134, 668] width 184 height 20
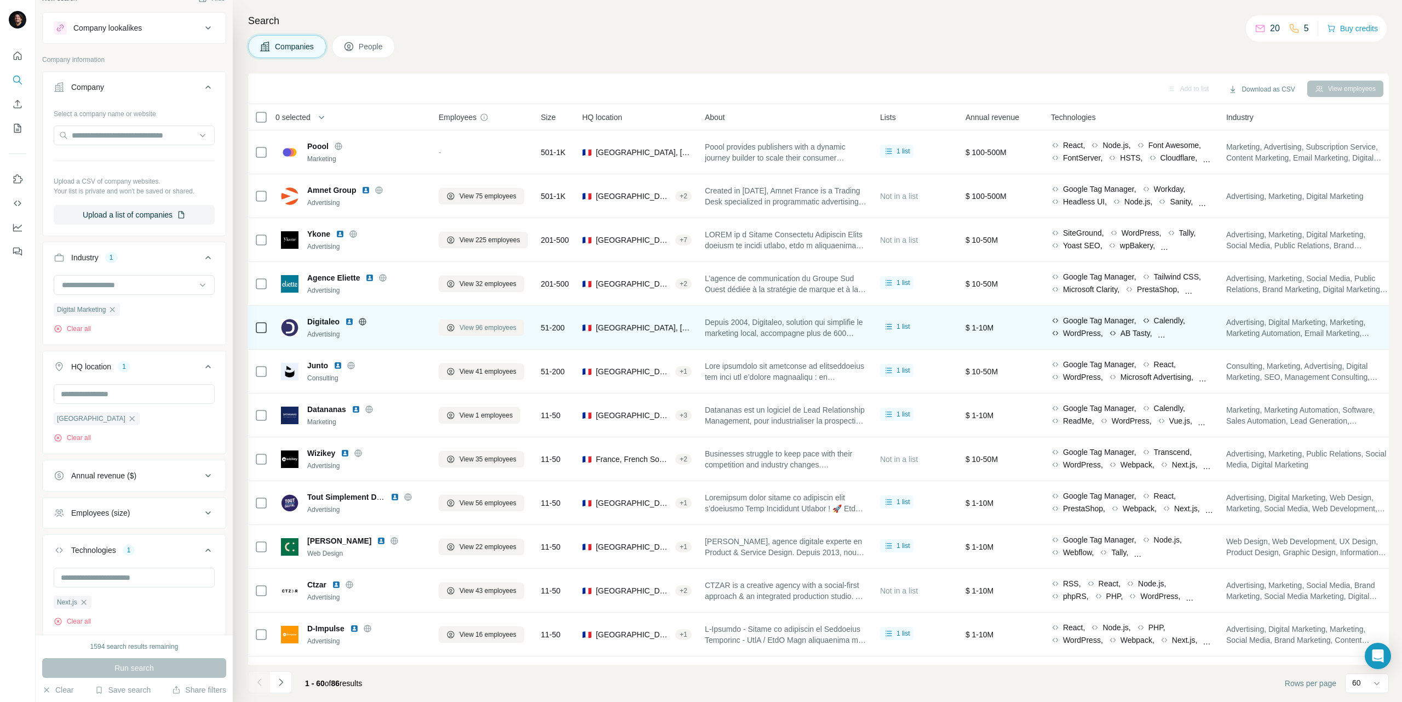
scroll to position [14, 0]
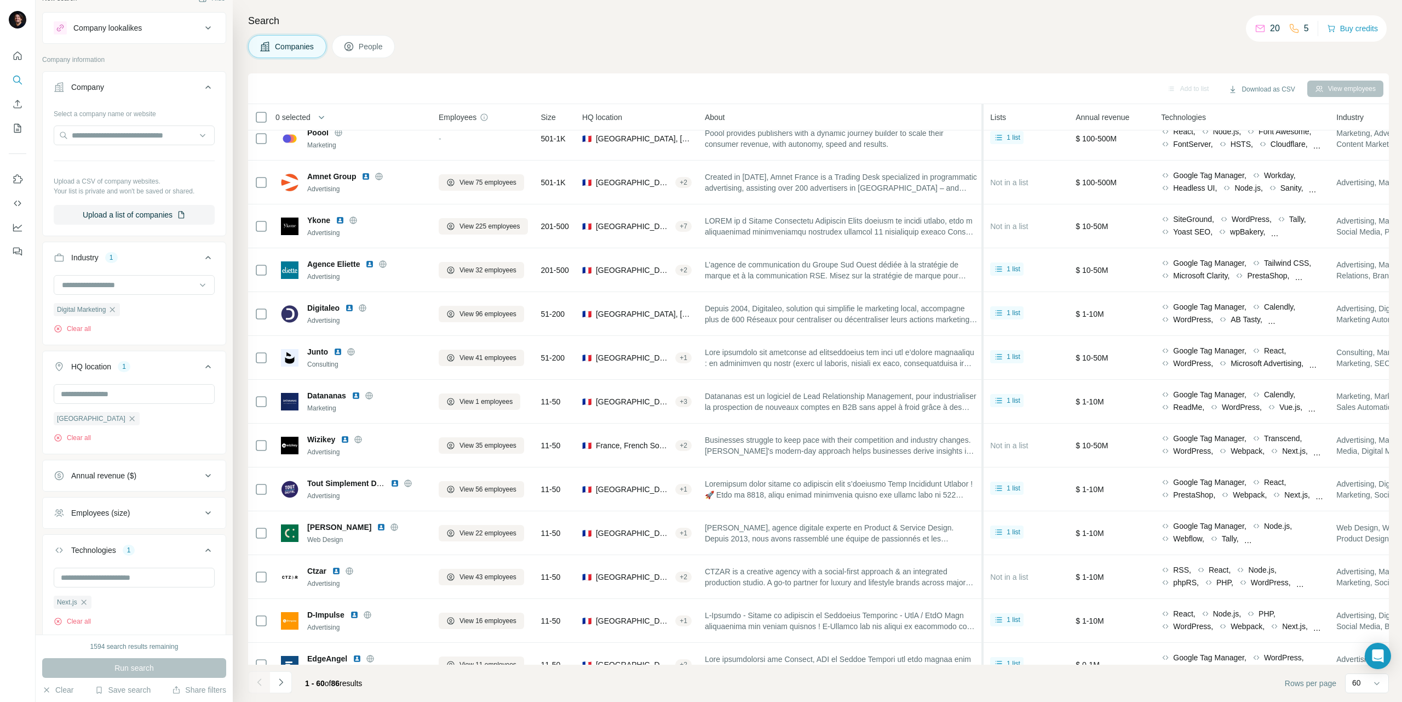
drag, startPoint x: 878, startPoint y: 113, endPoint x: 990, endPoint y: 125, distance: 112.9
click at [0, 0] on tr "0 selected Companies Employees Size HQ location About Lists Annual revenue Tech…" at bounding box center [0, 0] width 0 height 0
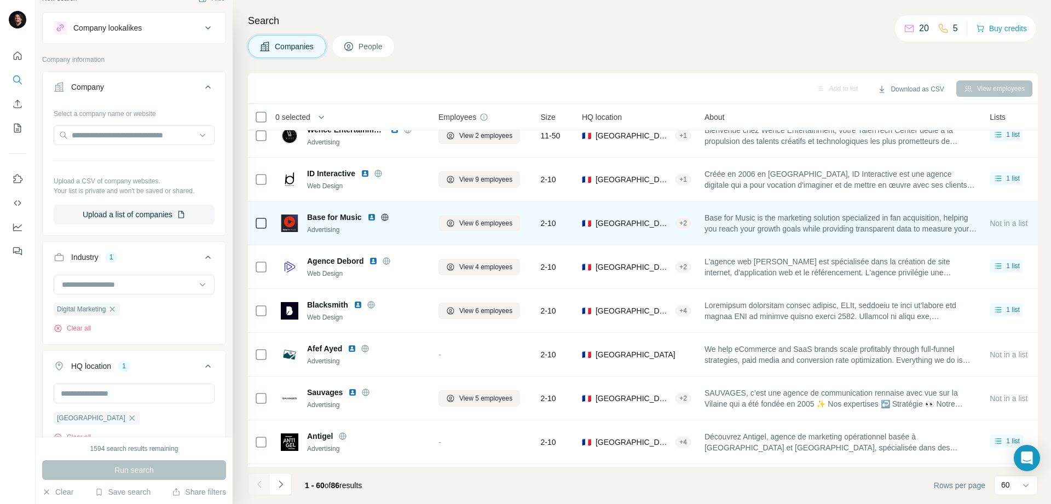
scroll to position [110, 0]
